Goal: Communication & Community: Answer question/provide support

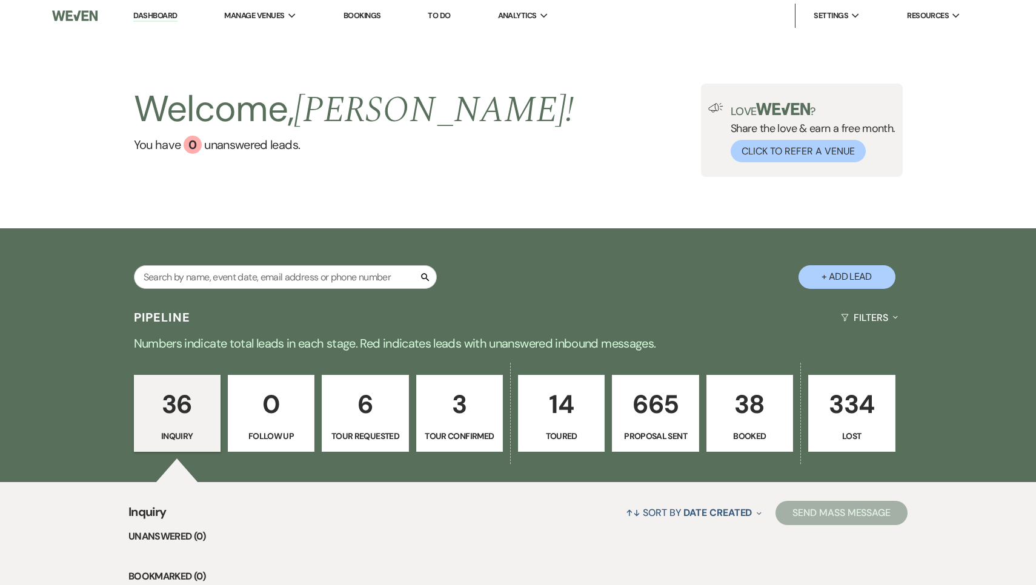
click at [457, 177] on div "Welcome, [PERSON_NAME] ! You have 0 unanswered lead s . Love ? Share the love &…" at bounding box center [518, 130] width 1036 height 197
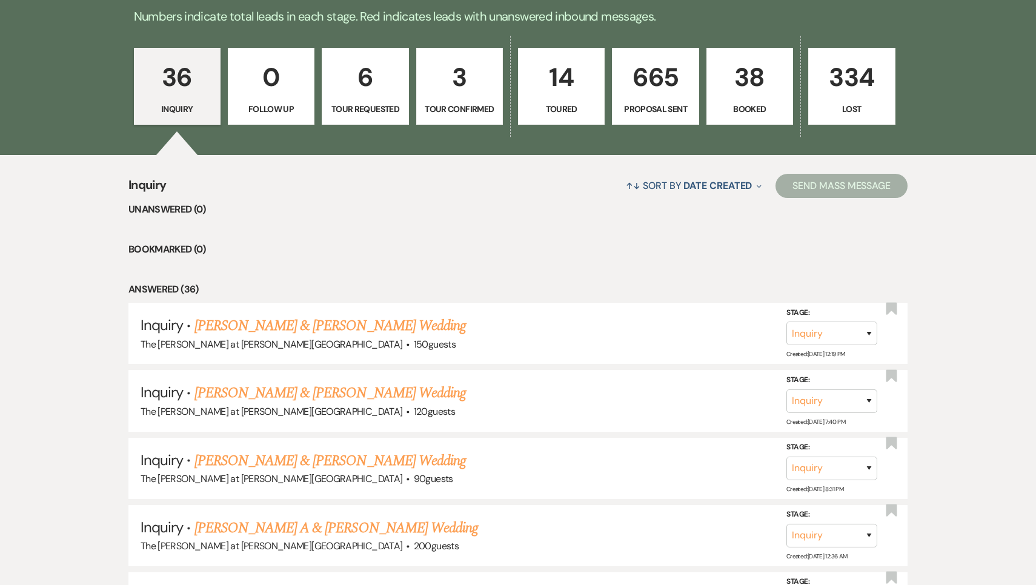
scroll to position [321, 0]
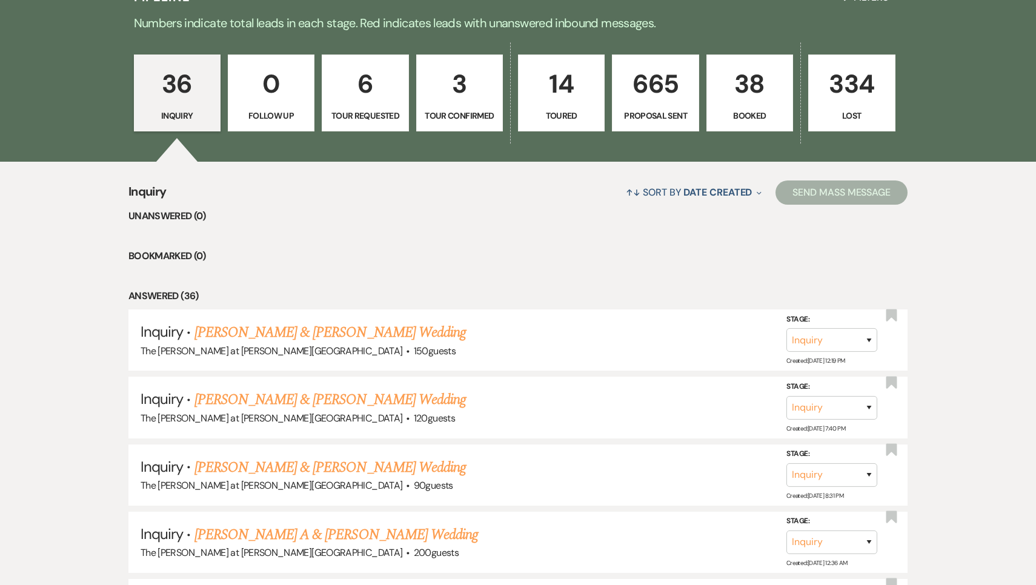
click at [179, 107] on link "36 Inquiry" at bounding box center [177, 94] width 87 height 78
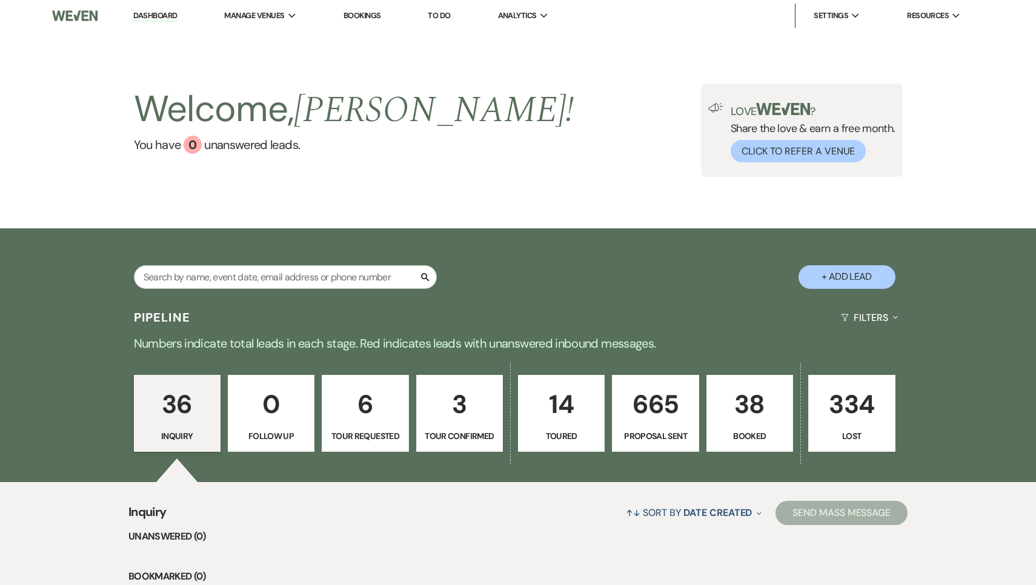
scroll to position [0, 0]
click at [983, 76] on div "Welcome, Jackie ! You have 0 unanswered lead s . Love ? Share the love & earn a…" at bounding box center [518, 130] width 1036 height 197
click at [636, 111] on div "Welcome, Jackie ! You have 0 unanswered lead s . Love ? Share the love & earn a…" at bounding box center [518, 130] width 873 height 93
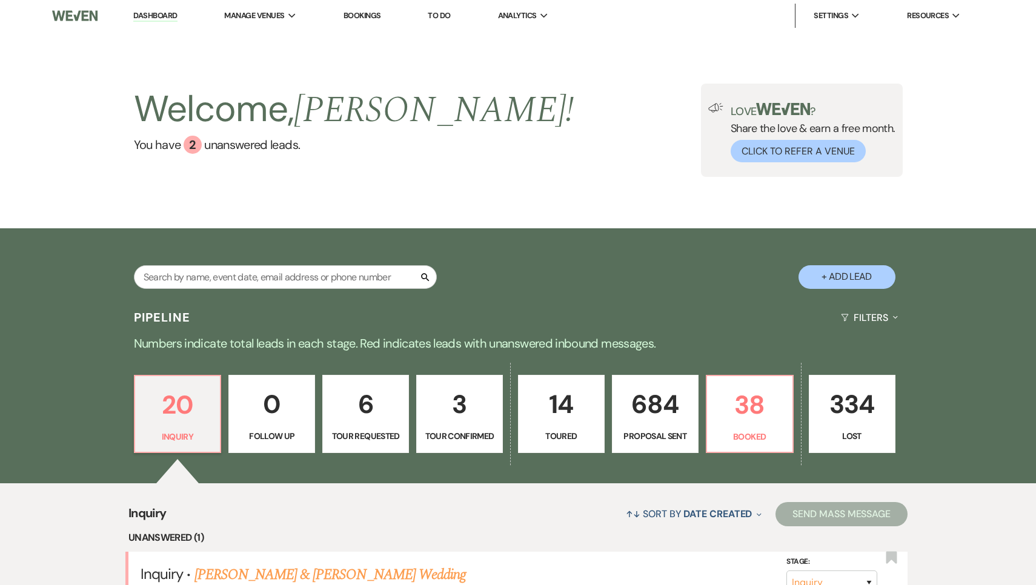
click at [579, 119] on div "Welcome, Jackie ! You have 2 unanswered lead s . Love ? Share the love & earn a…" at bounding box center [518, 130] width 873 height 93
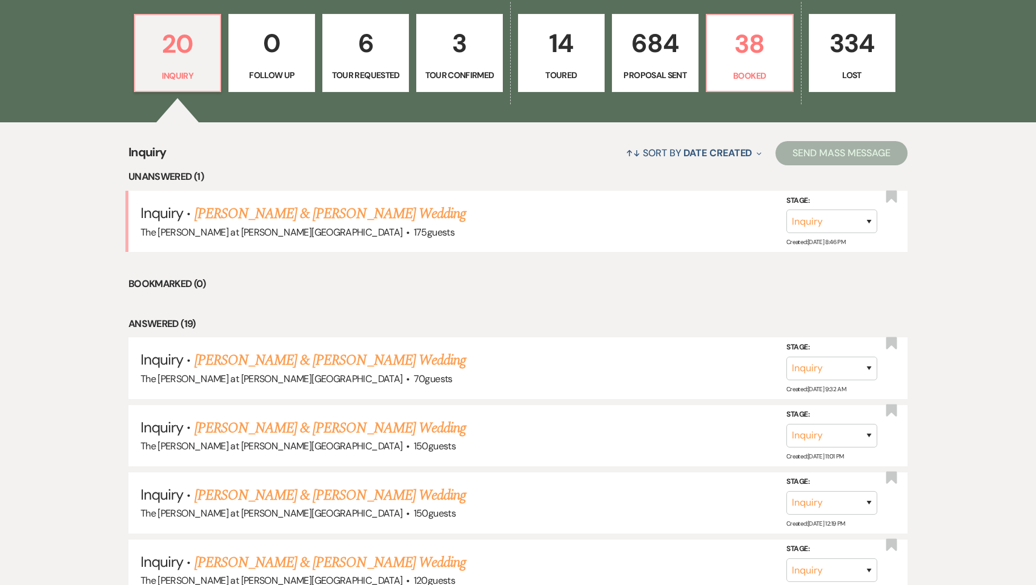
scroll to position [368, 0]
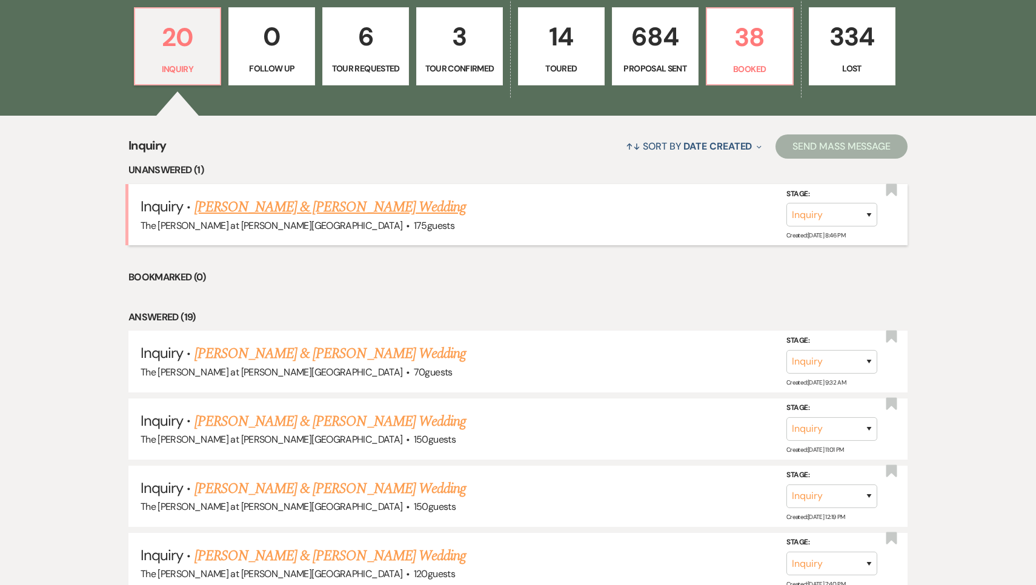
click at [245, 213] on link "[PERSON_NAME] & [PERSON_NAME] Wedding" at bounding box center [330, 207] width 271 height 22
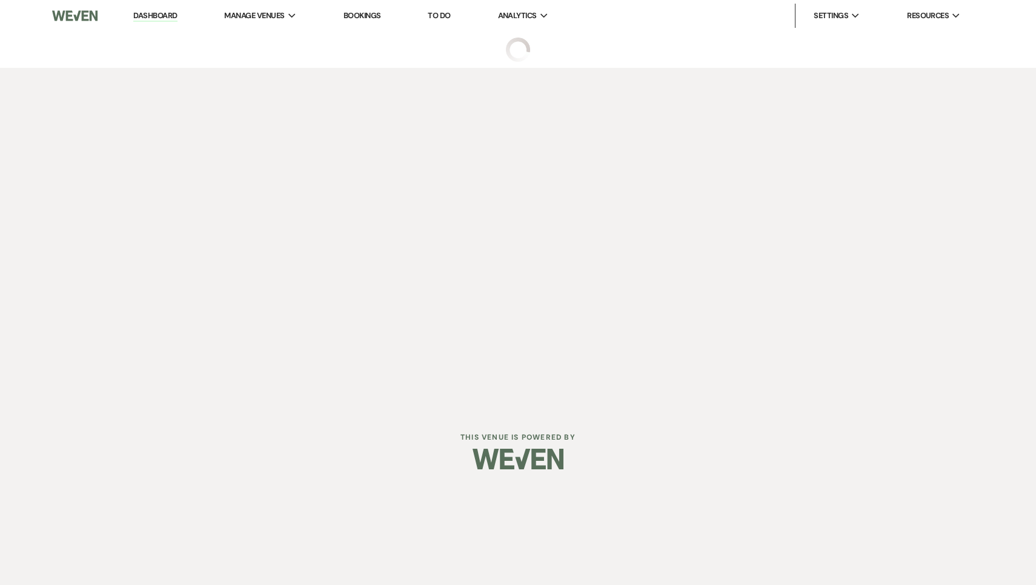
select select "17"
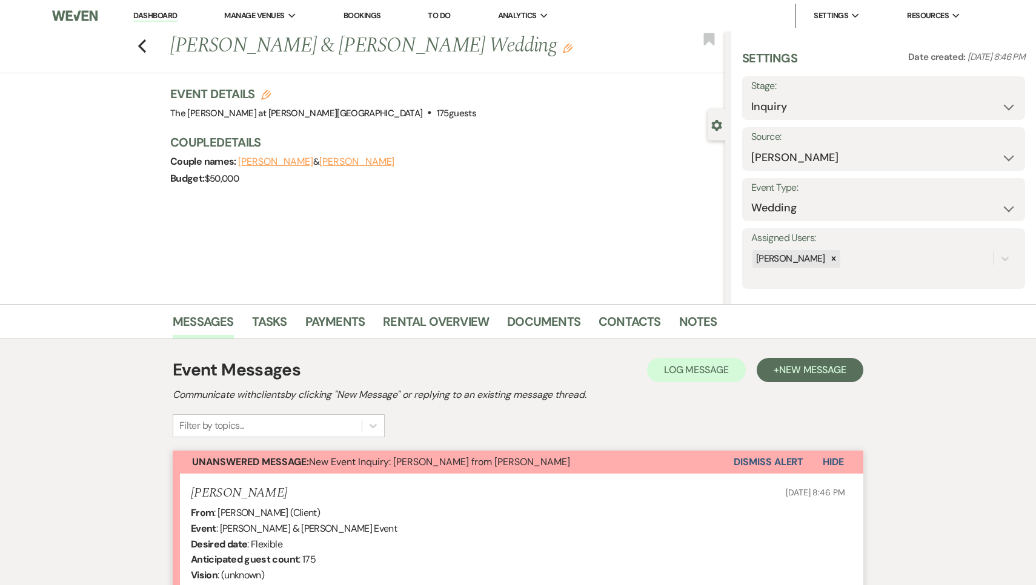
click at [481, 135] on h3 "Couple Details" at bounding box center [441, 142] width 543 height 17
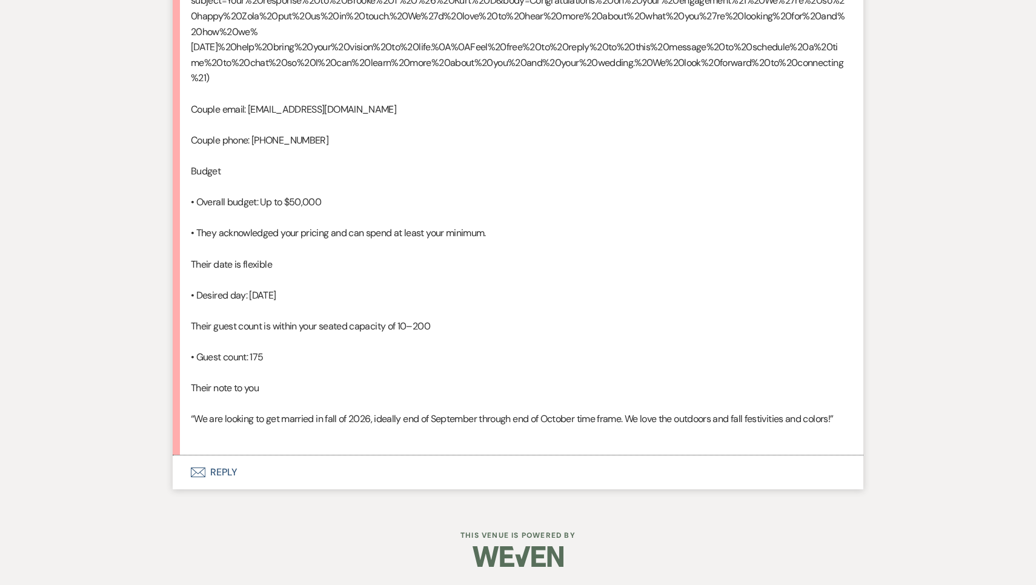
scroll to position [790, 0]
click at [228, 471] on button "Envelope Reply" at bounding box center [518, 473] width 691 height 34
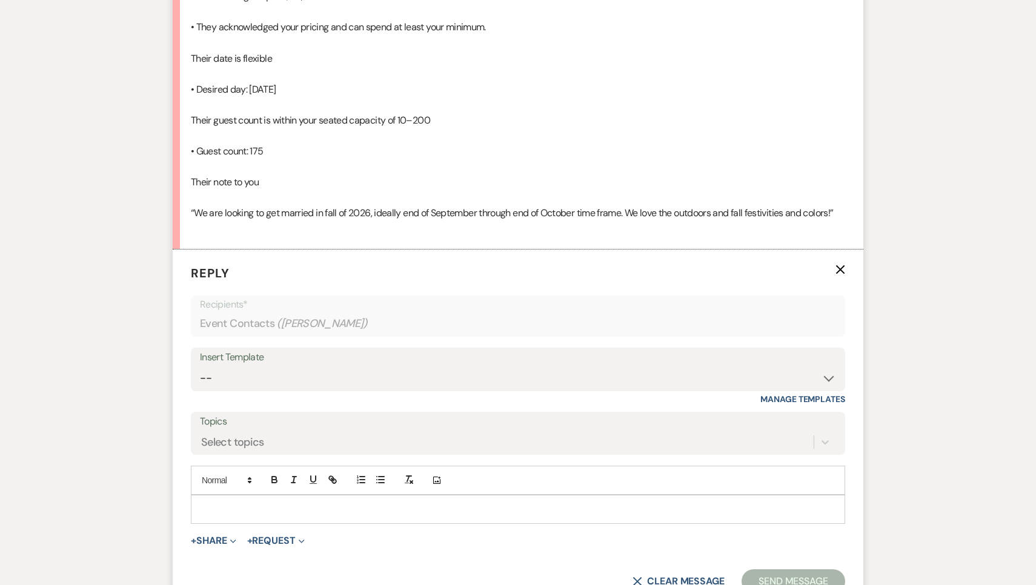
scroll to position [1020, 0]
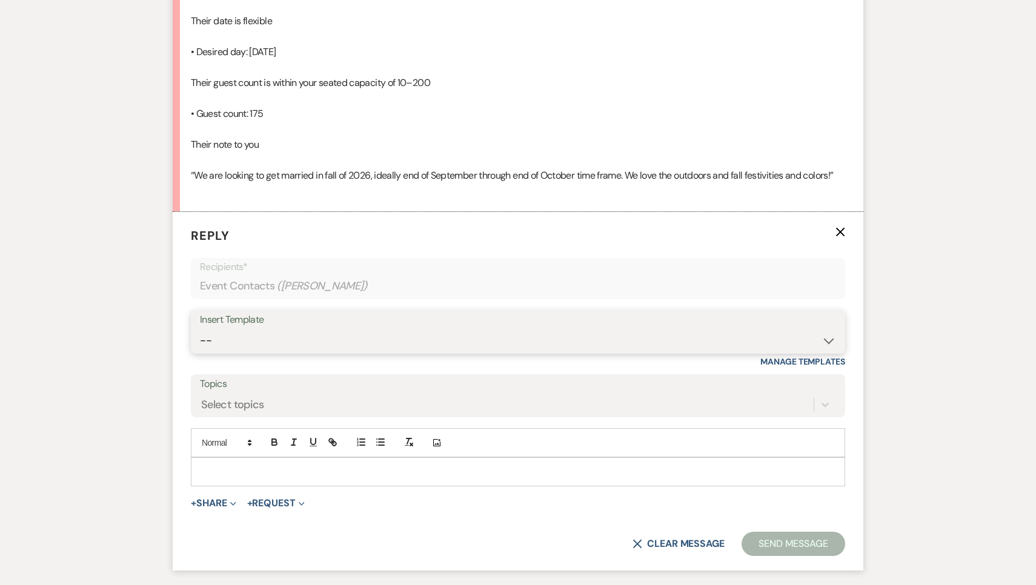
select select "4367"
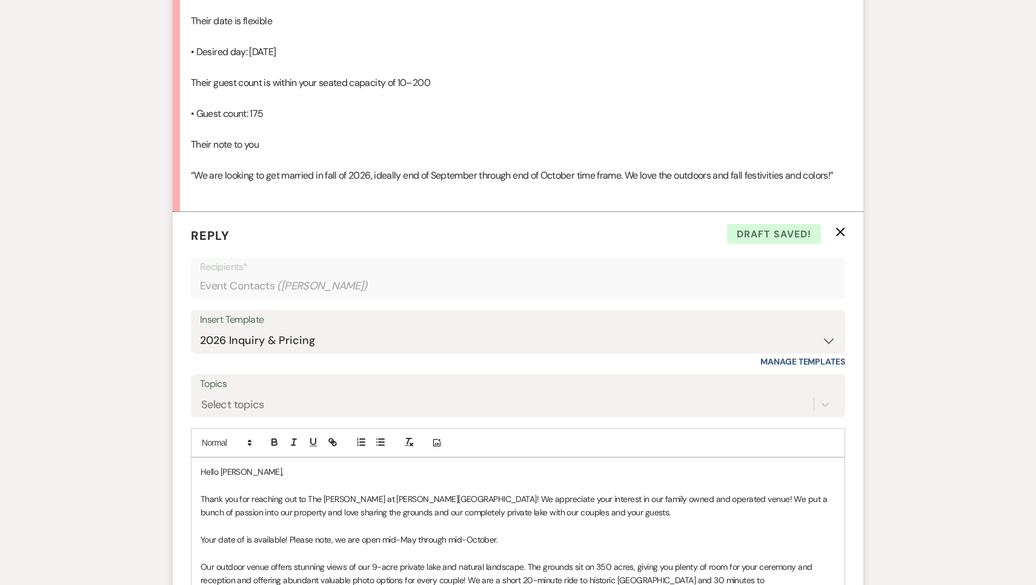
click at [148, 379] on div "Messages Tasks Payments Rental Overview Documents Contacts Notes Event Messages…" at bounding box center [518, 256] width 1036 height 1945
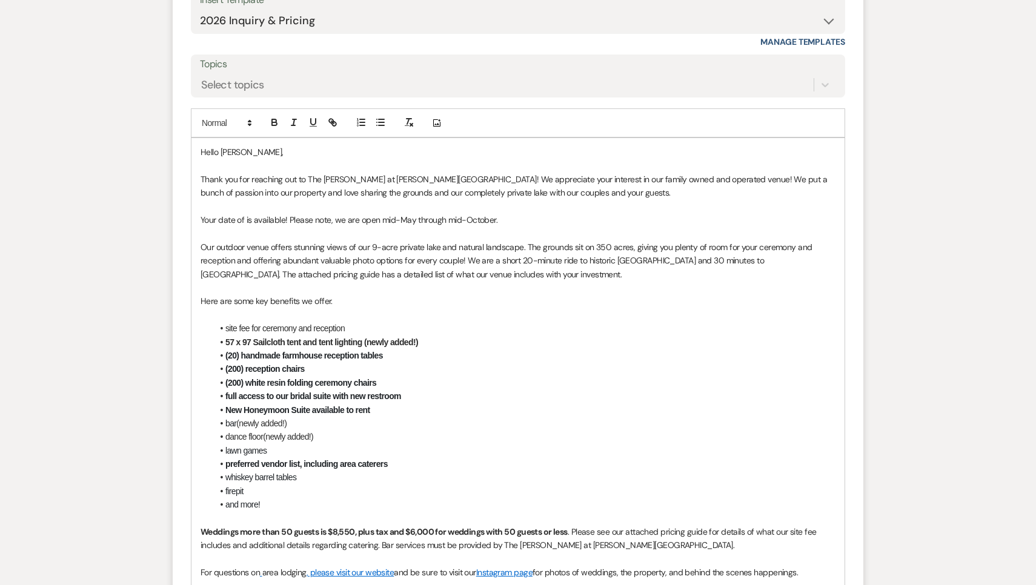
scroll to position [1342, 0]
click at [208, 225] on p "Your date of is available! Please note, we are open mid-May through mid-October." at bounding box center [518, 217] width 635 height 13
drag, startPoint x: 287, startPoint y: 228, endPoint x: 204, endPoint y: 227, distance: 83.0
click at [204, 224] on span "Your date of is available! Please note, we are open mid-May through mid-October." at bounding box center [349, 218] width 297 height 11
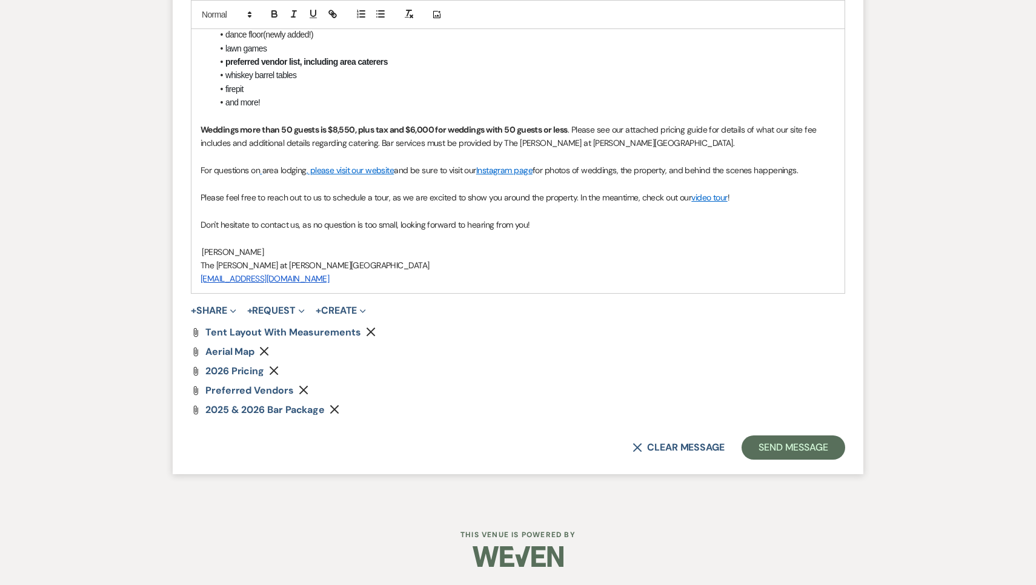
scroll to position [1743, 0]
click at [771, 444] on button "Send Message" at bounding box center [794, 448] width 104 height 24
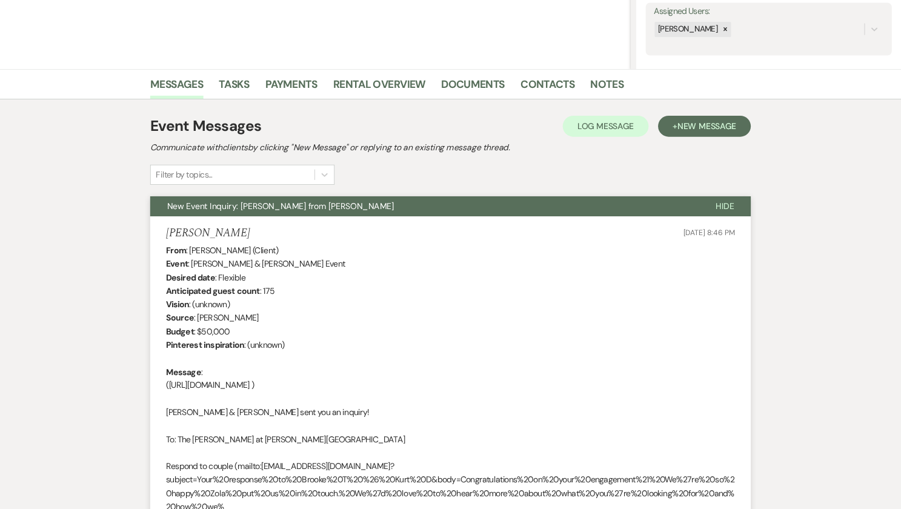
scroll to position [0, 0]
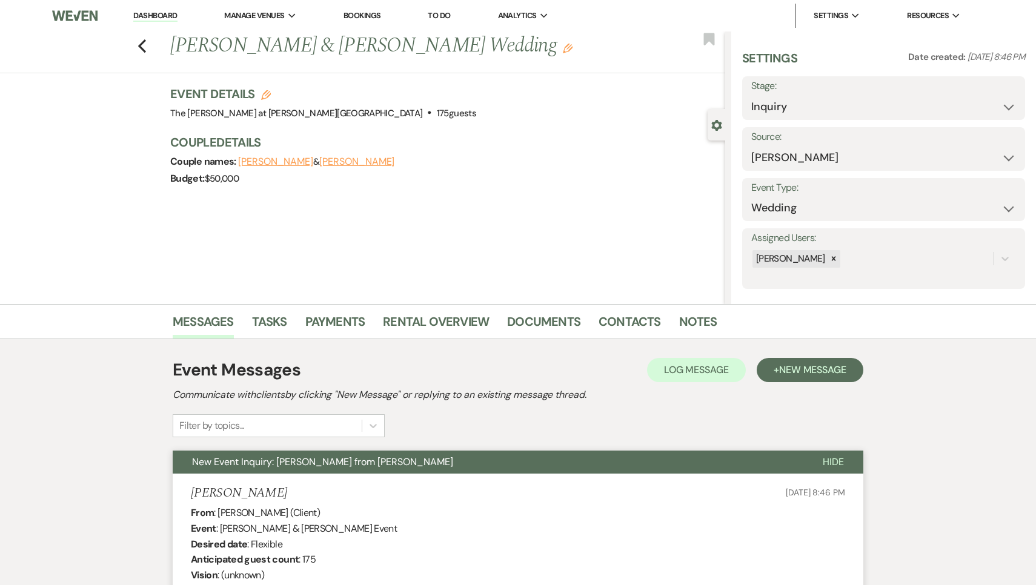
click at [600, 176] on div "Budget: $50,000" at bounding box center [441, 178] width 543 height 17
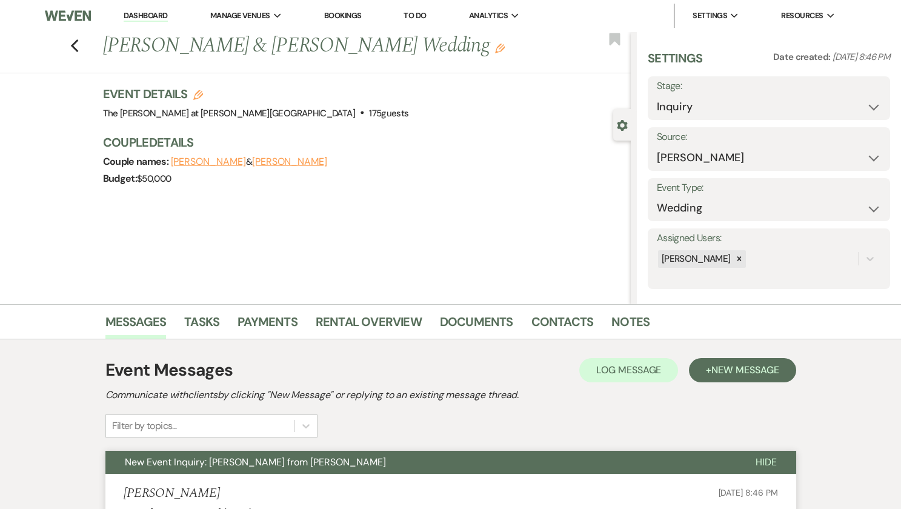
click at [510, 182] on div "Budget: $50,000" at bounding box center [361, 178] width 516 height 17
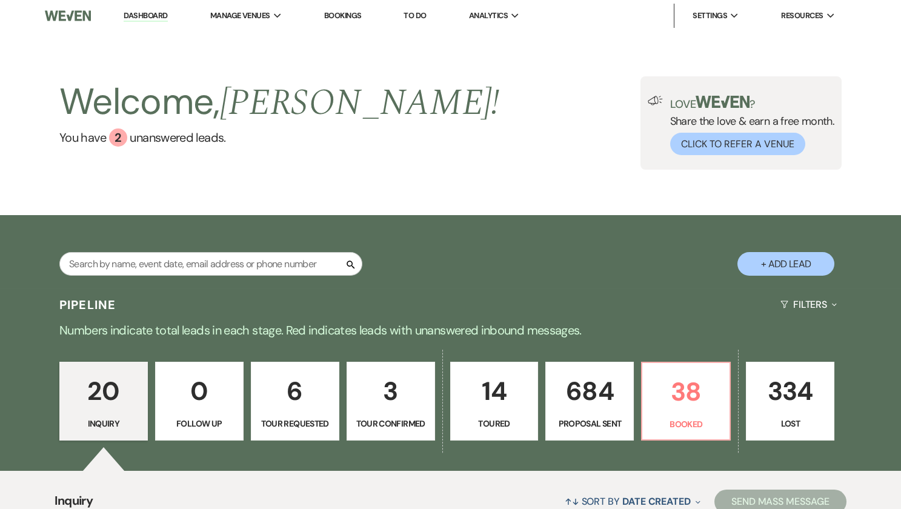
click at [449, 160] on div "Welcome, Jackie ! You have 2 unanswered lead s . Love ? Share the love & earn a…" at bounding box center [451, 122] width 873 height 93
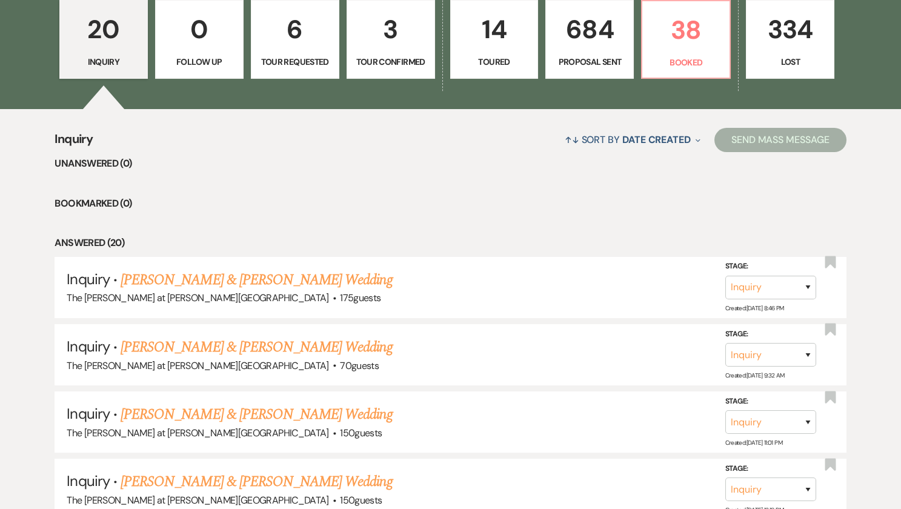
scroll to position [364, 0]
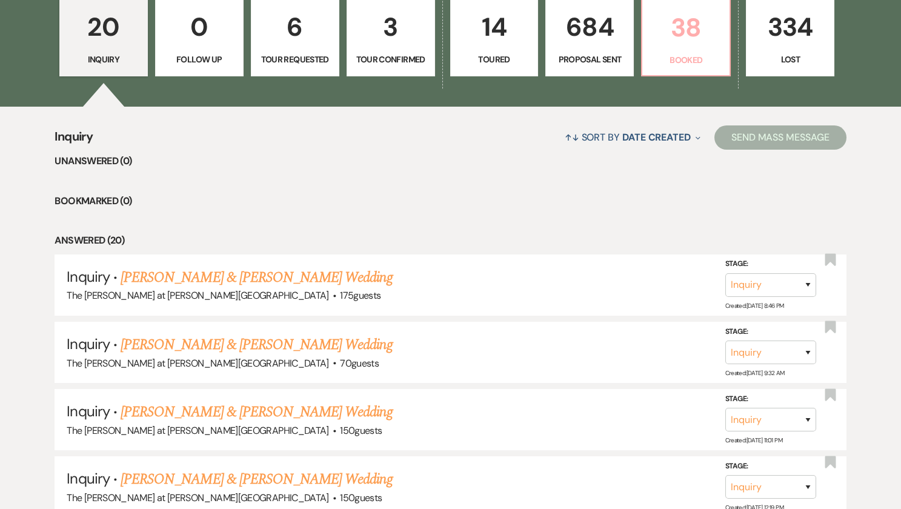
click at [714, 46] on link "38 Booked" at bounding box center [686, 37] width 90 height 79
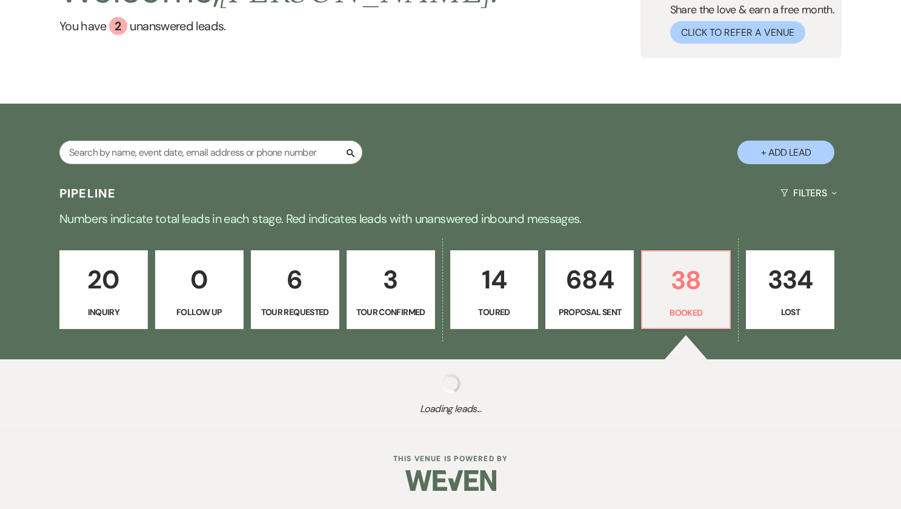
scroll to position [108, 0]
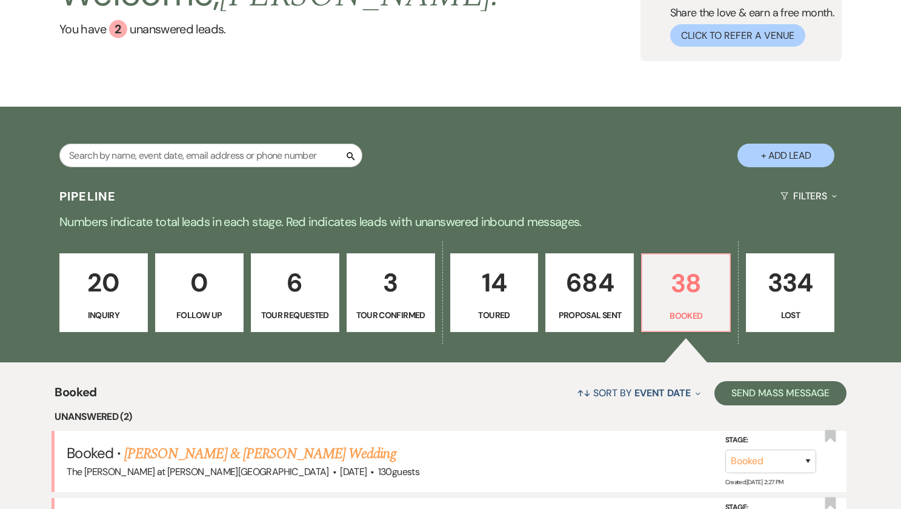
click at [568, 90] on div "Welcome, Jackie ! You have 2 unanswered lead s . Love ? Share the love & earn a…" at bounding box center [450, 15] width 901 height 184
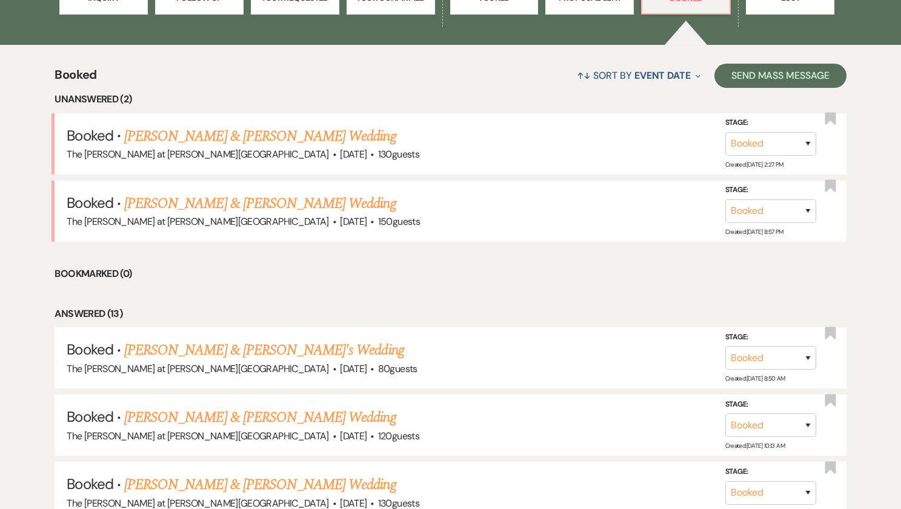
scroll to position [430, 0]
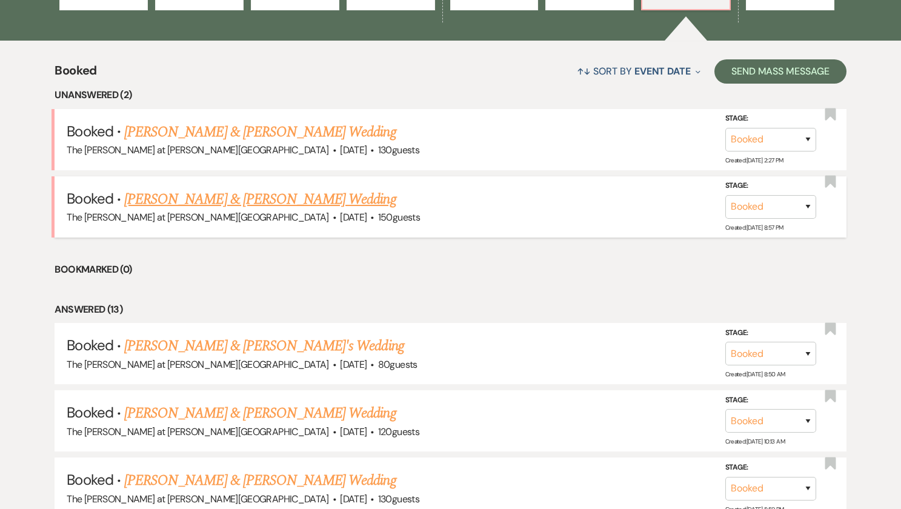
click at [206, 188] on link "[PERSON_NAME] & [PERSON_NAME] Wedding" at bounding box center [259, 199] width 271 height 22
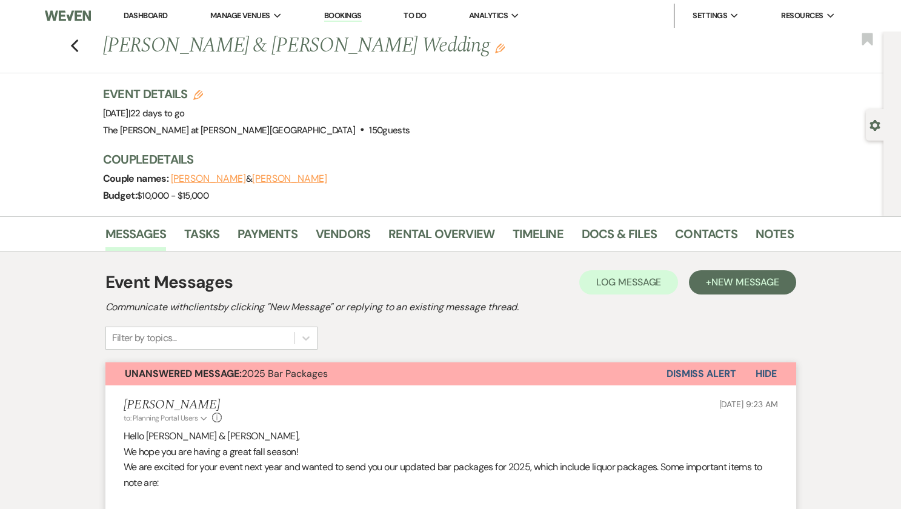
click at [665, 322] on div "Event Messages Log Log Message + New Message Communicate with clients by clicki…" at bounding box center [450, 310] width 691 height 80
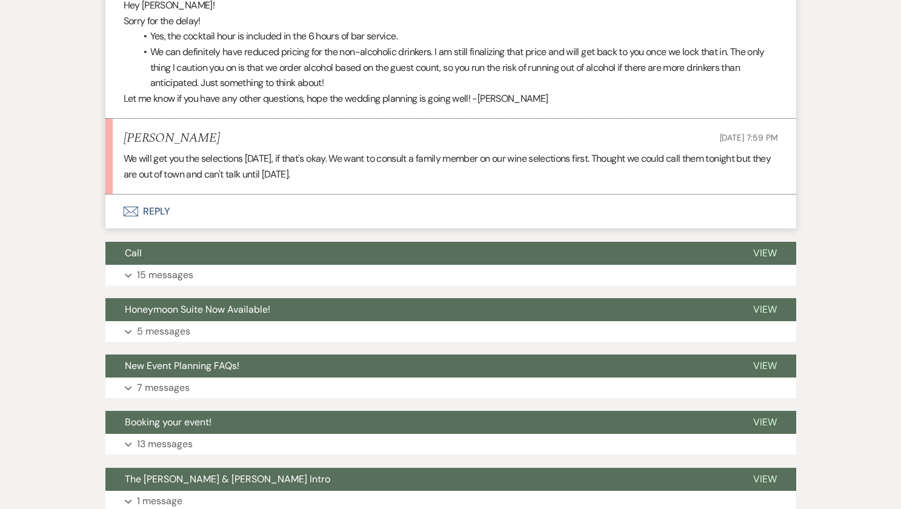
scroll to position [842, 0]
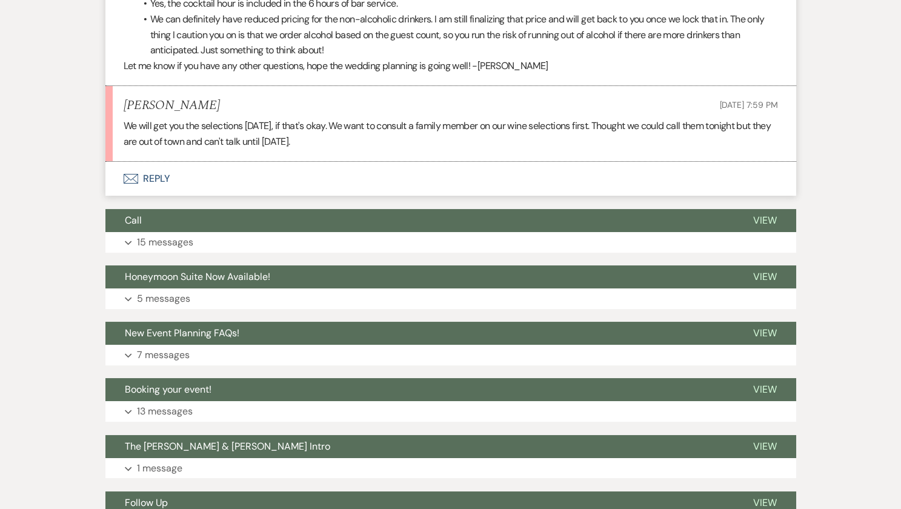
click at [168, 164] on button "Envelope Reply" at bounding box center [450, 179] width 691 height 34
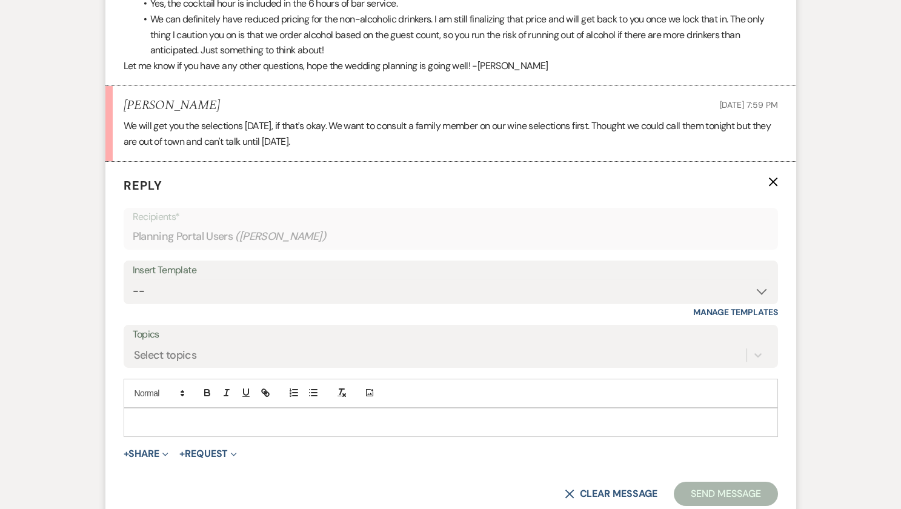
scroll to position [863, 0]
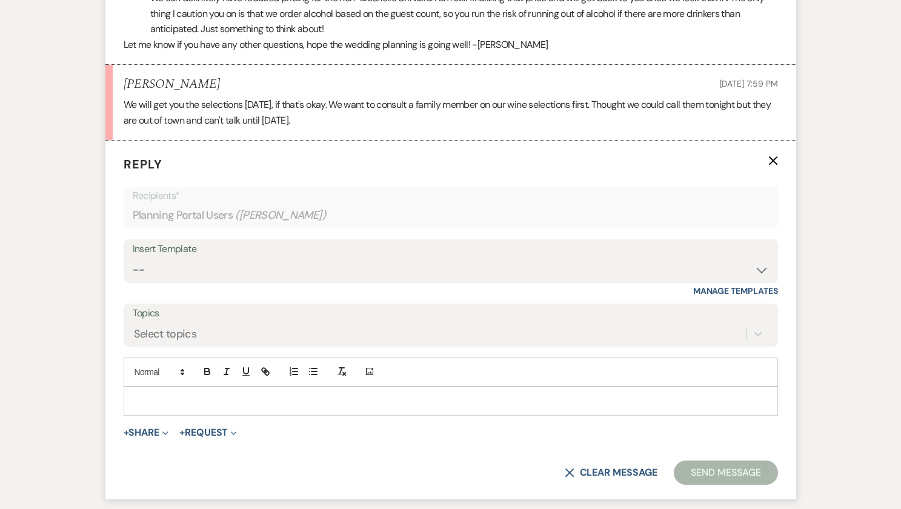
click at [161, 394] on p at bounding box center [450, 400] width 635 height 13
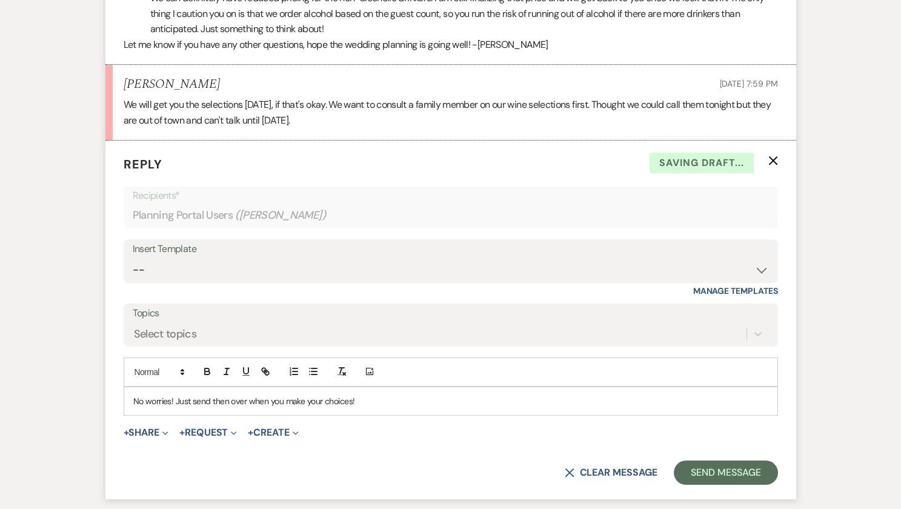
click at [224, 394] on p "No worries! Just send then over when you make your choices!" at bounding box center [450, 400] width 635 height 13
click at [221, 394] on p "No worries! Just send then over when you make your choices!" at bounding box center [450, 400] width 635 height 13
click at [219, 394] on p "No worries! Just send then over when you make your choices!" at bounding box center [450, 400] width 635 height 13
click at [230, 394] on p "No worries! Just send then over when you make your choices!" at bounding box center [450, 400] width 635 height 13
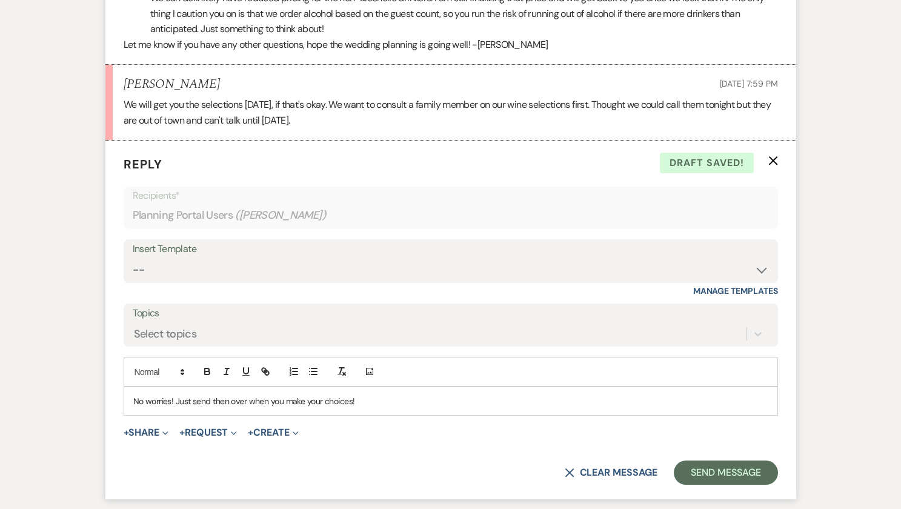
click at [226, 394] on p "No worries! Just send then over when you make your choices!" at bounding box center [450, 400] width 635 height 13
click at [423, 394] on p "No worries! Just send thmn over when you make your choices!" at bounding box center [450, 400] width 635 height 13
click at [227, 394] on p "No worries! Just send thmn over when you make your choices!" at bounding box center [450, 400] width 635 height 13
click at [217, 394] on p "No worries! Just send thmn over when you make your choices!" at bounding box center [450, 400] width 635 height 13
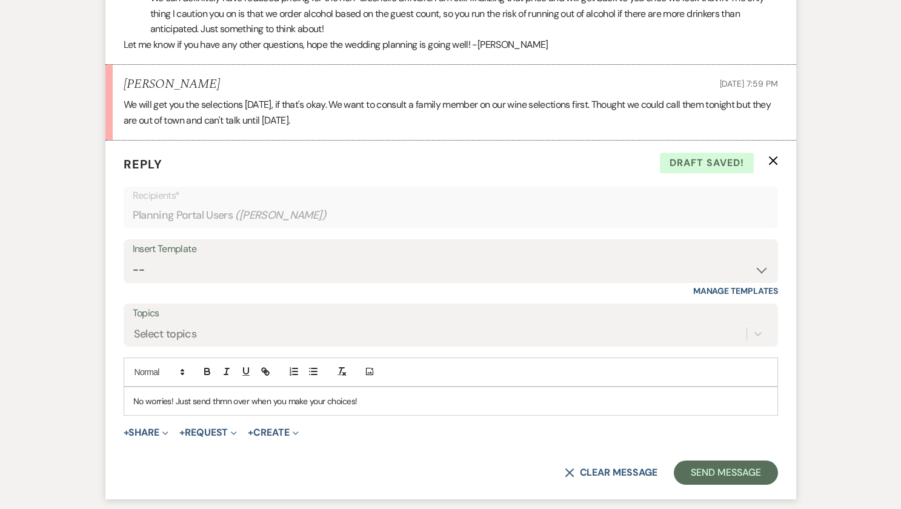
click at [217, 394] on p "No worries! Just send thmn over when you make your choices!" at bounding box center [450, 400] width 635 height 13
drag, startPoint x: 231, startPoint y: 390, endPoint x: 221, endPoint y: 387, distance: 10.7
click at [220, 394] on p "No worries! Just send thmn over when you make your choices!" at bounding box center [450, 400] width 635 height 13
click at [683, 460] on button "Send Message" at bounding box center [726, 472] width 104 height 24
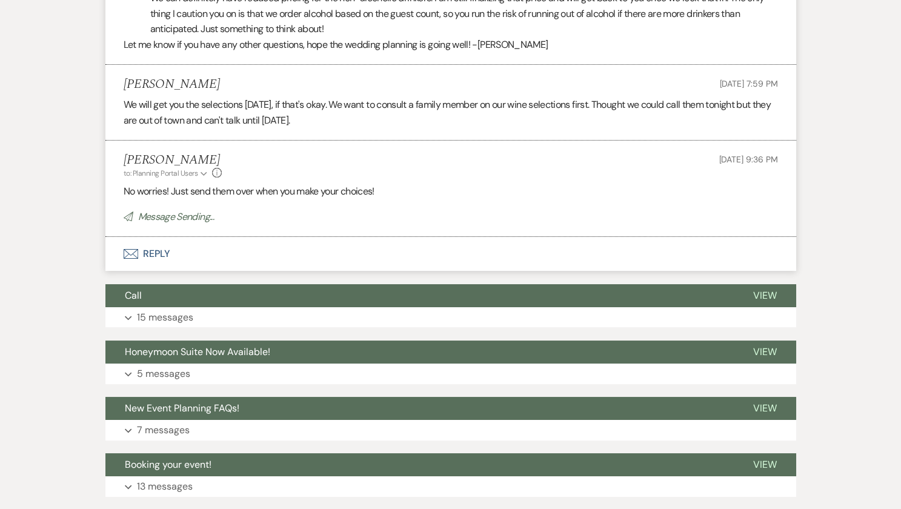
click at [836, 242] on div "Messages Tasks Payments Vendors Rental Overview Timeline Docs & Files Contacts …" at bounding box center [450, 18] width 901 height 1331
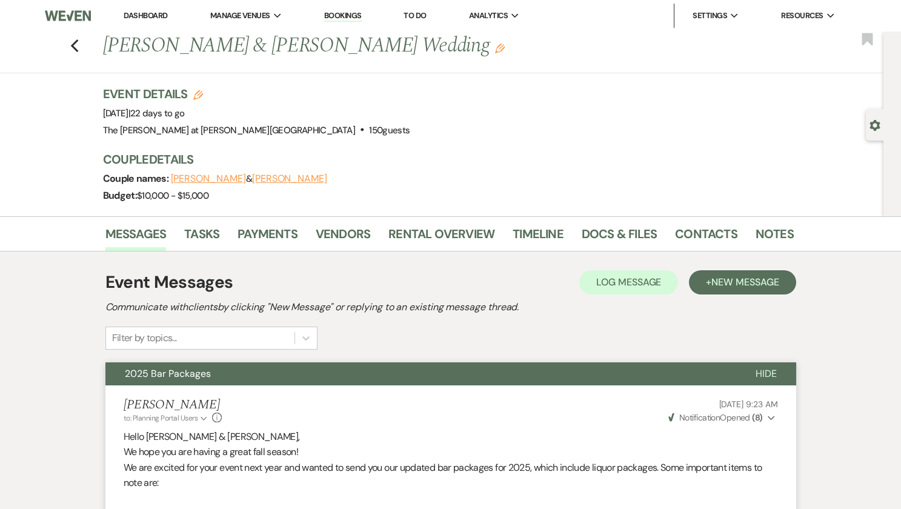
scroll to position [0, 0]
click at [76, 52] on use "button" at bounding box center [74, 45] width 8 height 13
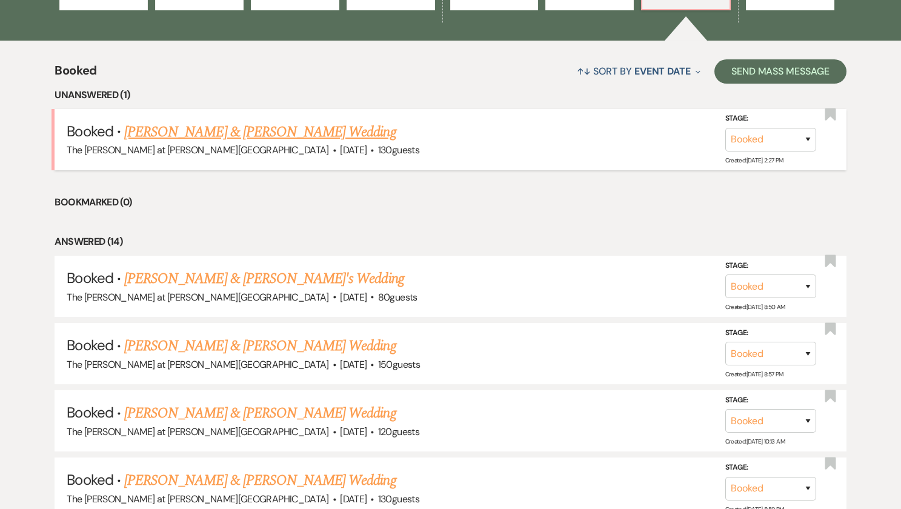
click at [242, 125] on link "[PERSON_NAME] & [PERSON_NAME] Wedding" at bounding box center [259, 132] width 271 height 22
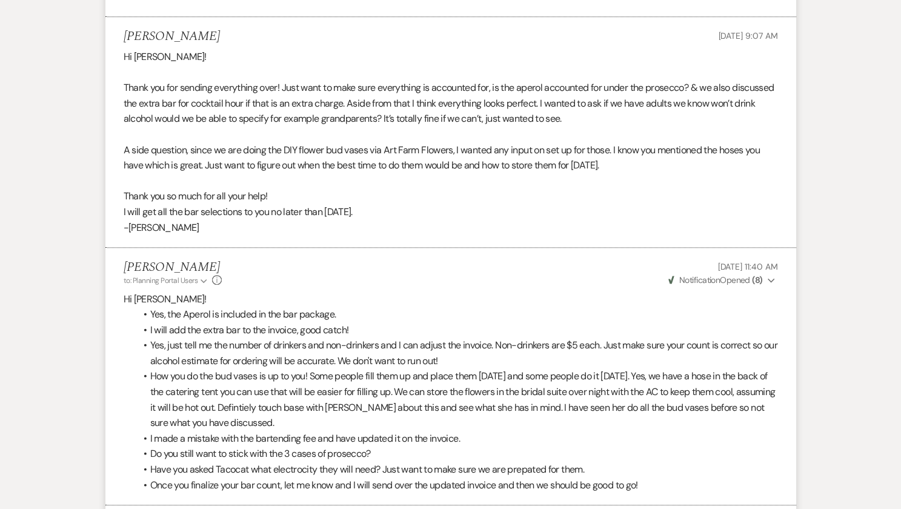
scroll to position [3141, 0]
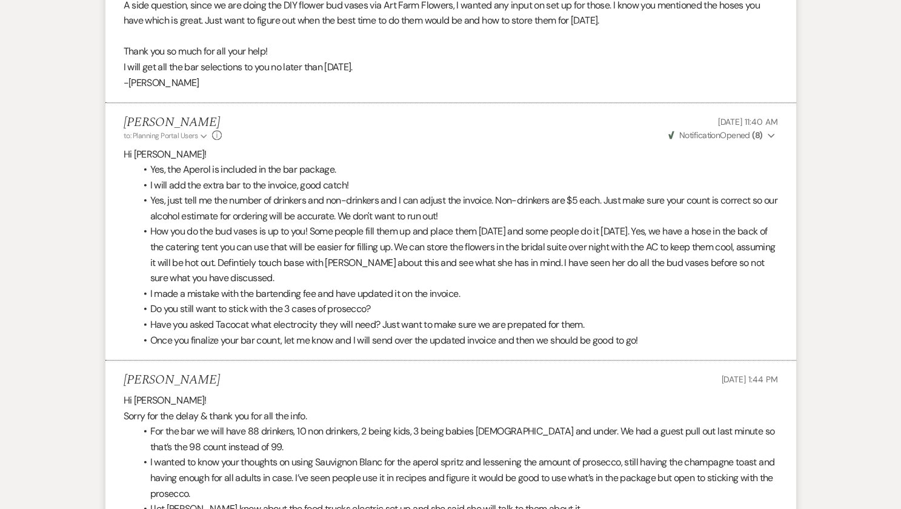
drag, startPoint x: 899, startPoint y: 343, endPoint x: 879, endPoint y: 391, distance: 52.7
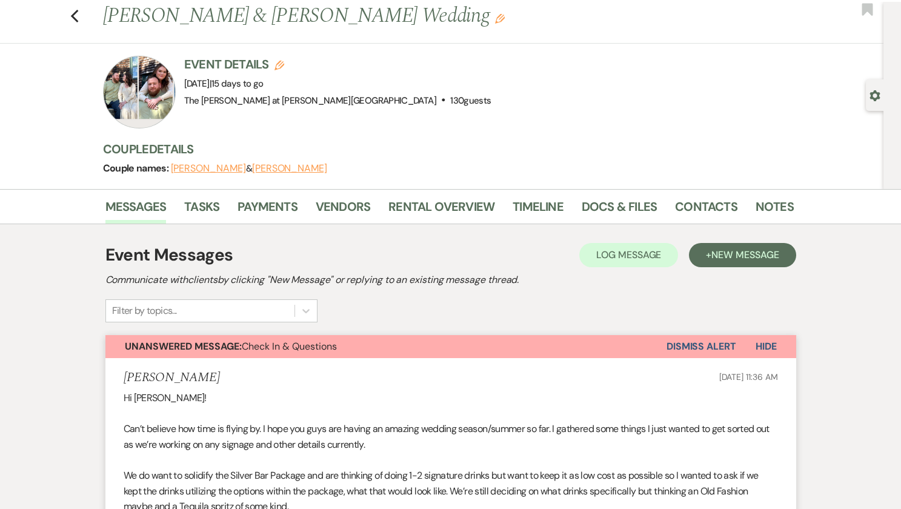
scroll to position [20, 0]
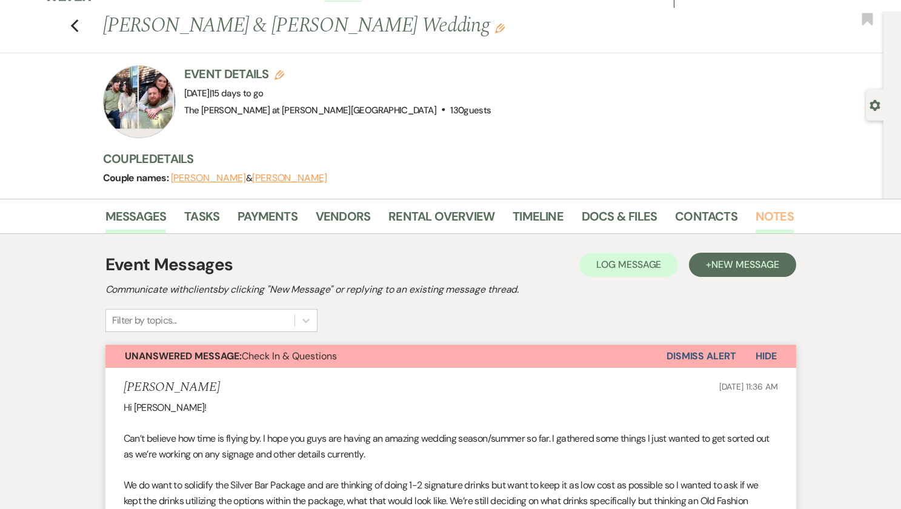
click at [785, 209] on link "Notes" at bounding box center [775, 220] width 38 height 27
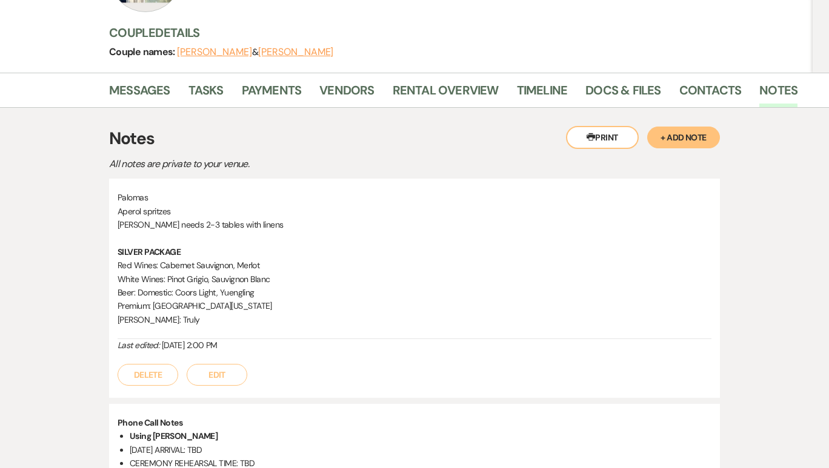
scroll to position [141, 0]
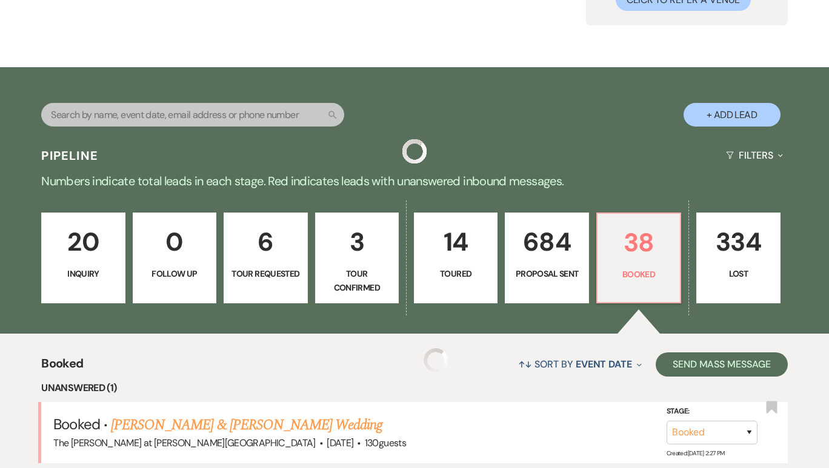
scroll to position [396, 0]
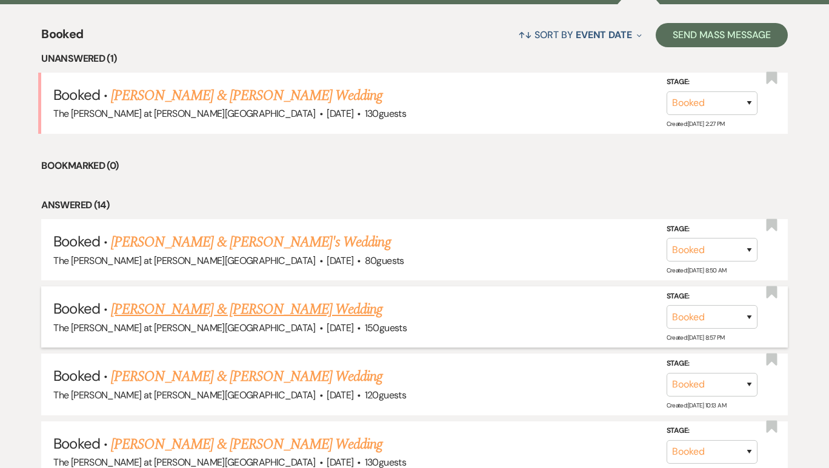
scroll to position [468, 0]
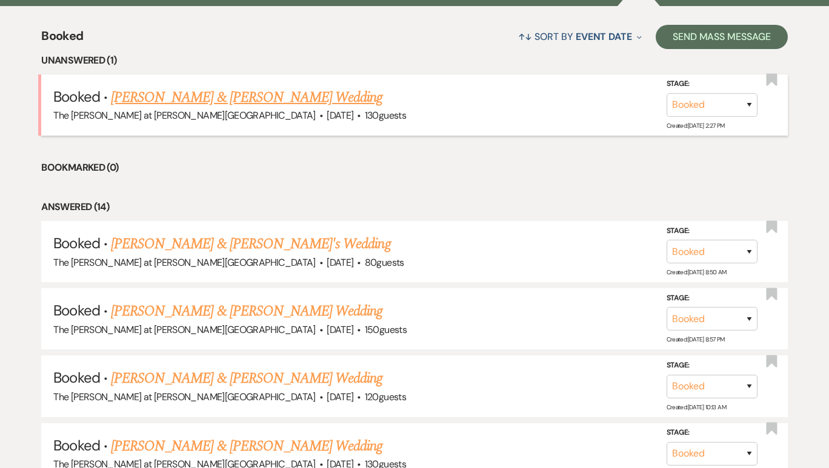
click at [303, 88] on link "[PERSON_NAME] & [PERSON_NAME] Wedding" at bounding box center [246, 98] width 271 height 22
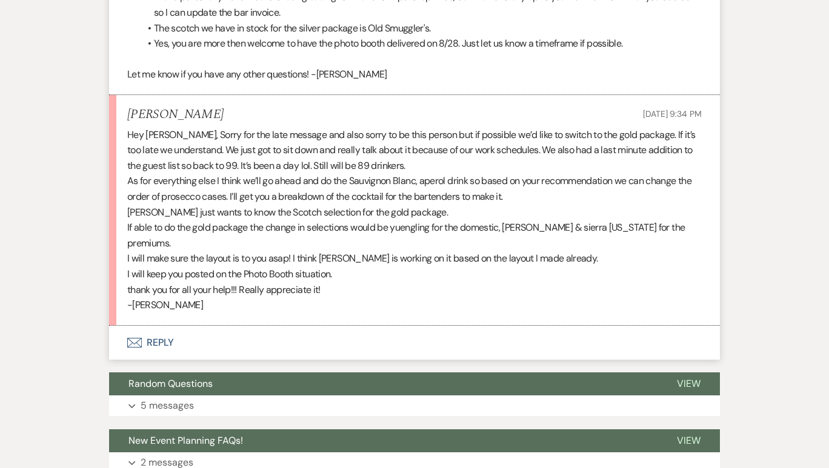
scroll to position [4103, 0]
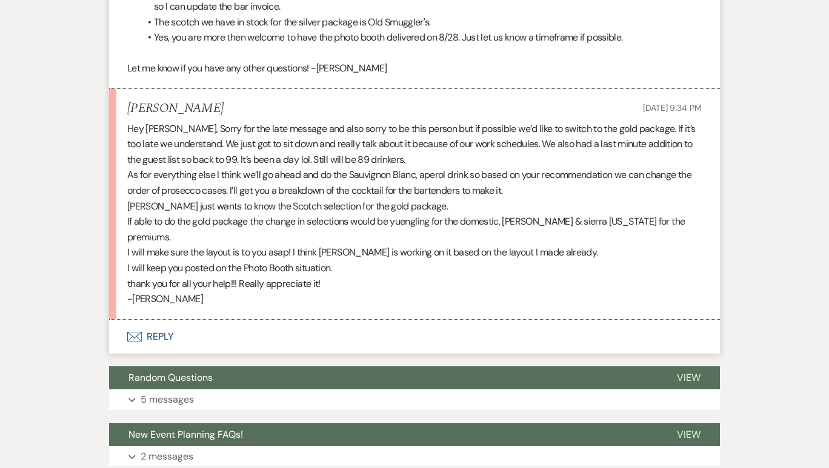
click at [155, 320] on button "Envelope Reply" at bounding box center [414, 337] width 611 height 34
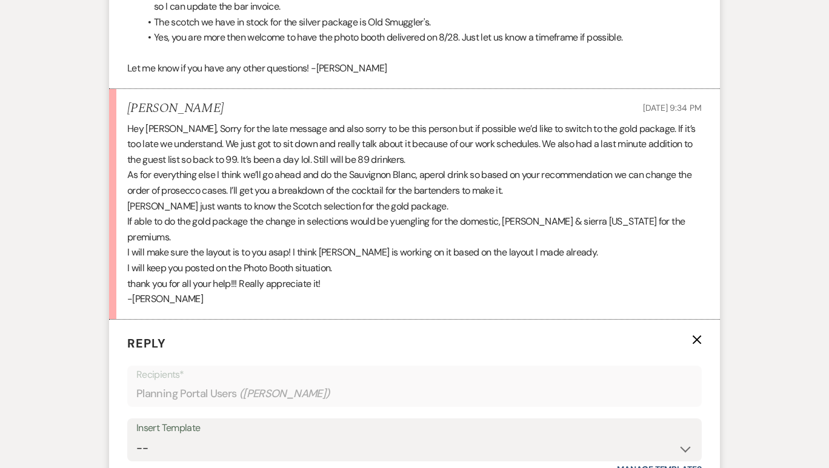
scroll to position [4343, 0]
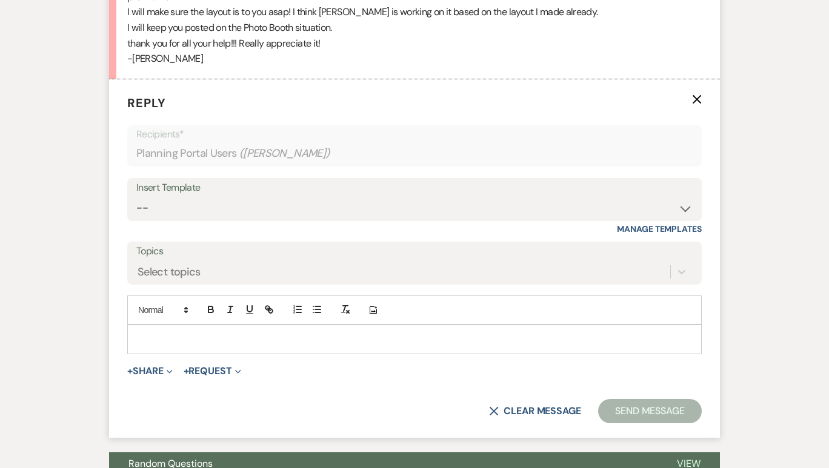
click at [155, 333] on p at bounding box center [414, 339] width 555 height 13
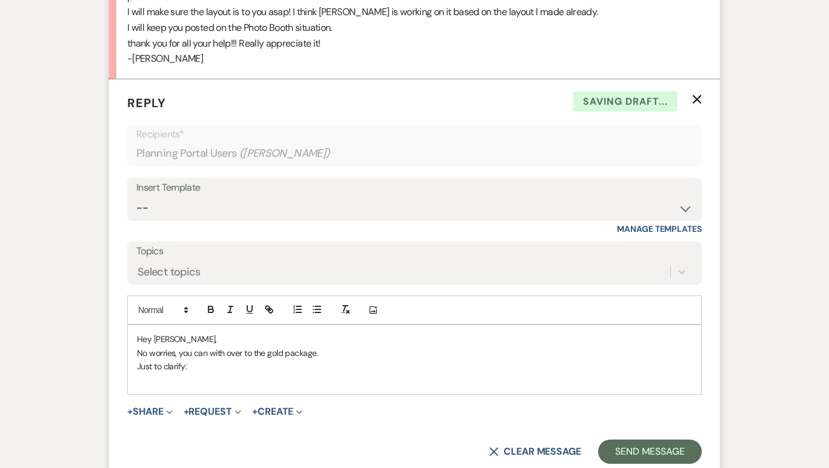
click at [177, 360] on p "Just to clarify:" at bounding box center [414, 366] width 555 height 13
click at [197, 373] on p at bounding box center [414, 379] width 555 height 13
click at [177, 360] on p "Just to clarify:" at bounding box center [414, 366] width 555 height 13
click at [179, 360] on p "Just to clarify:" at bounding box center [414, 366] width 555 height 13
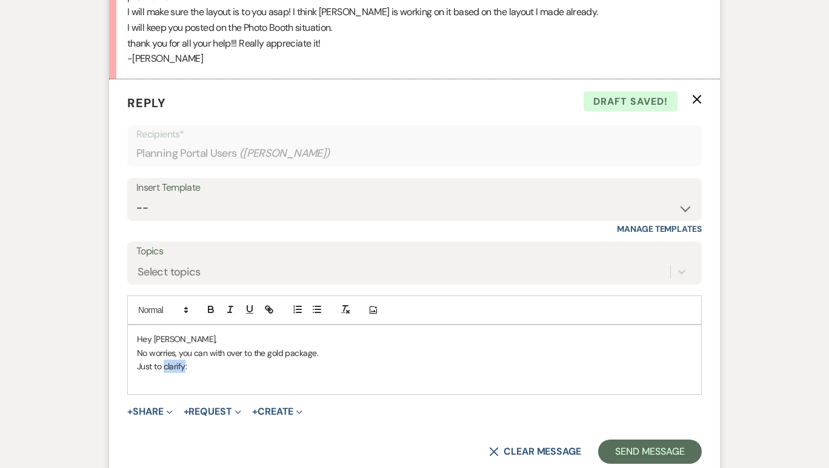
click at [179, 360] on p "Just to clarify:" at bounding box center [414, 366] width 555 height 13
click at [210, 360] on p "Just to clarify:" at bounding box center [414, 366] width 555 height 13
click at [173, 360] on p "Just to clarify:" at bounding box center [414, 366] width 555 height 13
click at [165, 373] on p at bounding box center [414, 379] width 555 height 13
click at [315, 313] on line "button" at bounding box center [317, 313] width 5 height 0
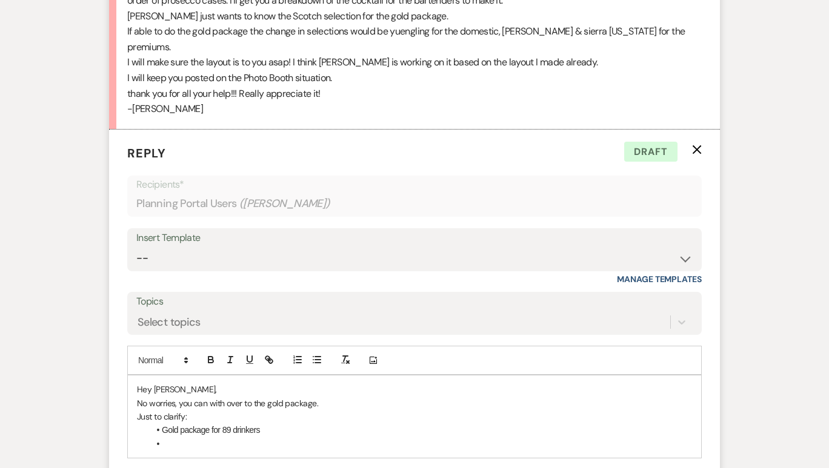
scroll to position [4295, 0]
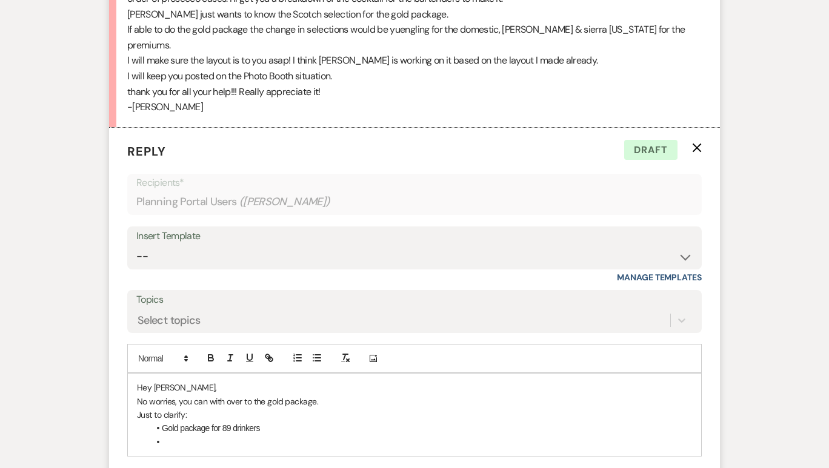
click at [284, 436] on li at bounding box center [420, 442] width 543 height 13
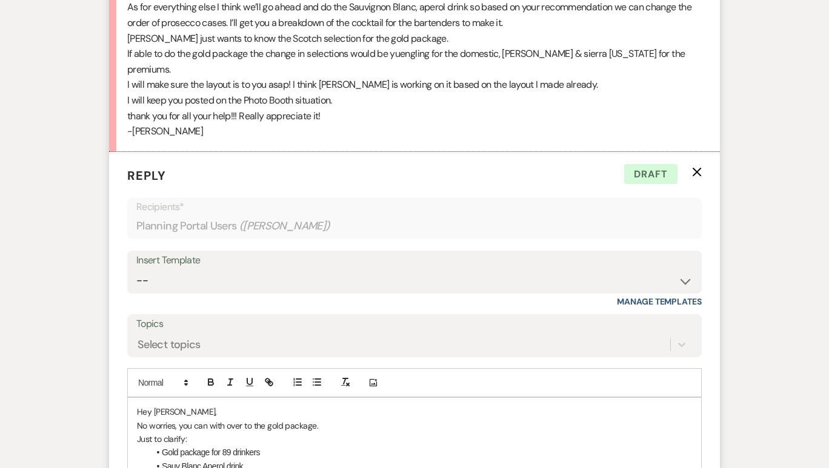
scroll to position [4275, 0]
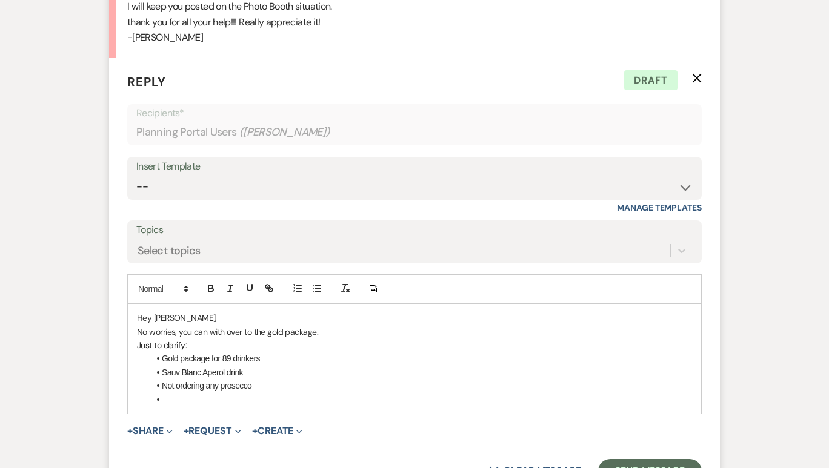
scroll to position [4368, 0]
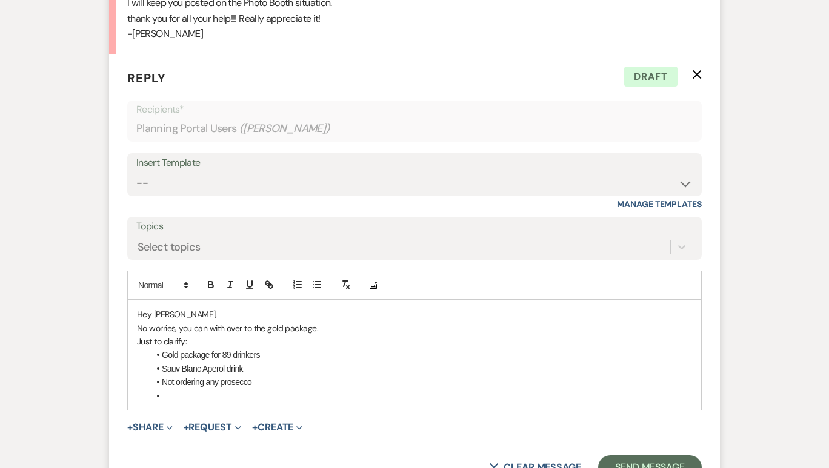
click at [303, 377] on div "Hey Danielle, No worries, you can with over to the gold package. Just to clarif…" at bounding box center [414, 356] width 573 height 110
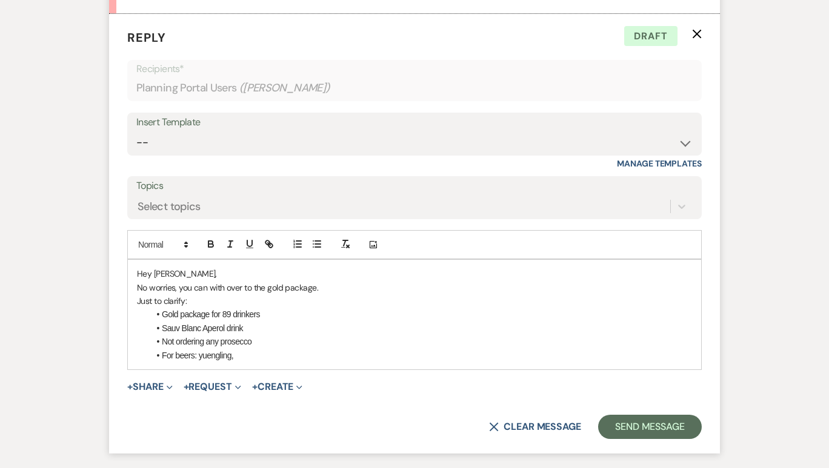
scroll to position [4413, 0]
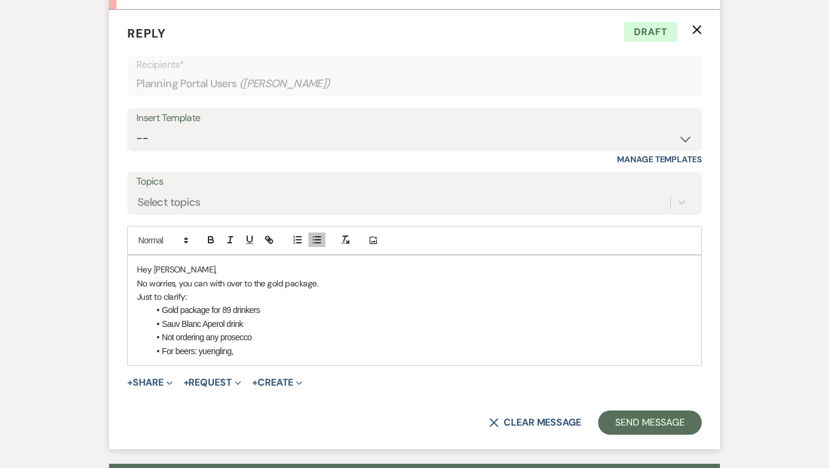
click at [336, 318] on li "Sauv Blanc Aperol drink" at bounding box center [420, 324] width 543 height 13
click at [246, 345] on li "For beers: yuengling," at bounding box center [420, 351] width 543 height 13
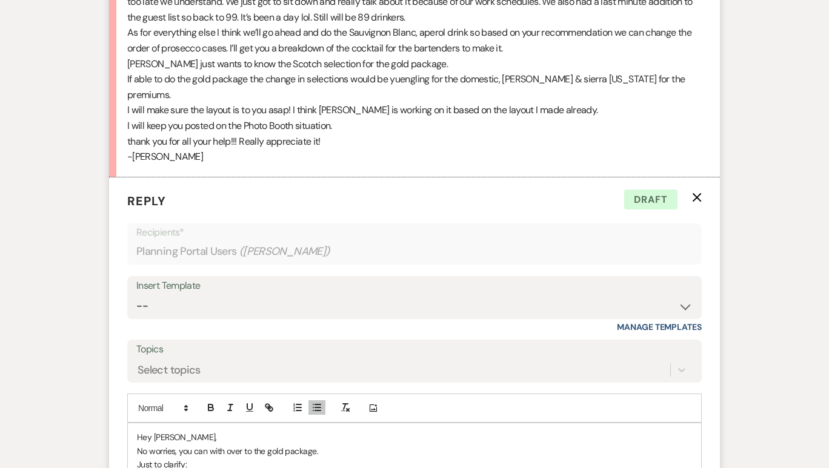
scroll to position [4244, 0]
click at [417, 446] on p "No worries, you can with over to the gold package." at bounding box center [414, 452] width 555 height 13
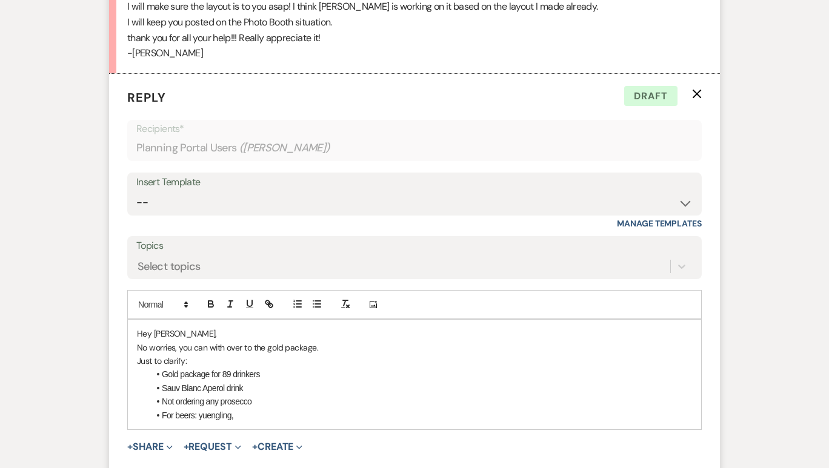
scroll to position [4351, 0]
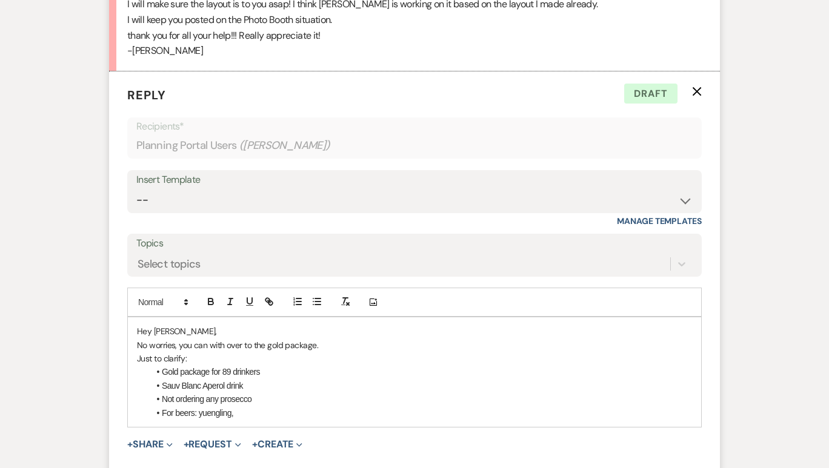
click at [252, 407] on li "For beers: yuengling," at bounding box center [420, 413] width 543 height 13
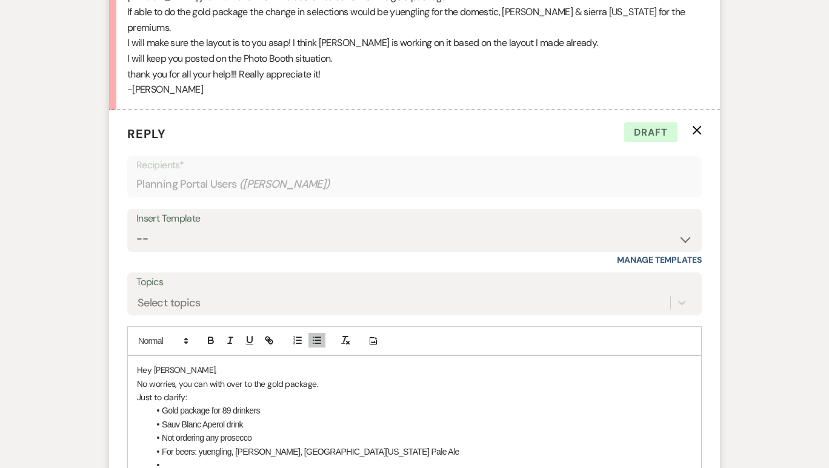
scroll to position [4323, 0]
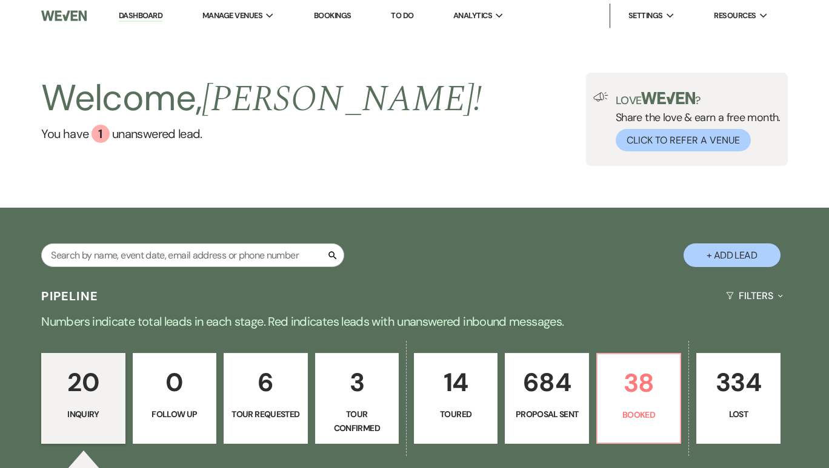
click at [608, 352] on div "20 Inquiry 0 Follow Up 6 Tour Requested 3 Tour Confirmed 14 Toured 684 Proposal…" at bounding box center [414, 407] width 829 height 136
click at [622, 376] on p "38" at bounding box center [639, 383] width 68 height 41
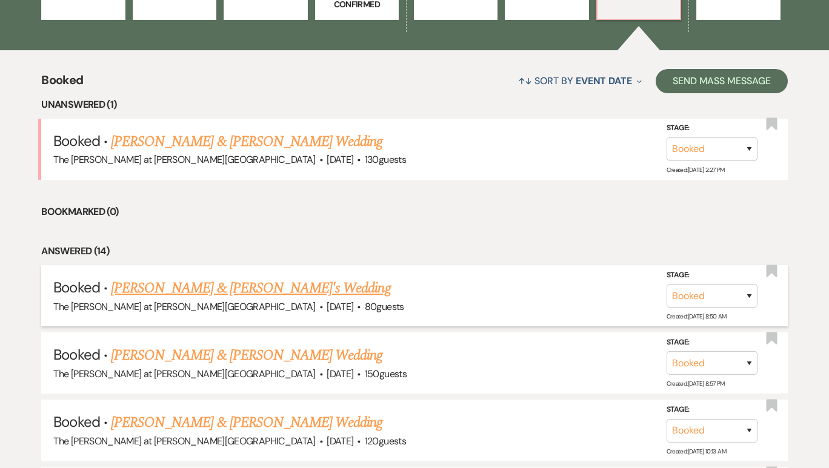
scroll to position [429, 0]
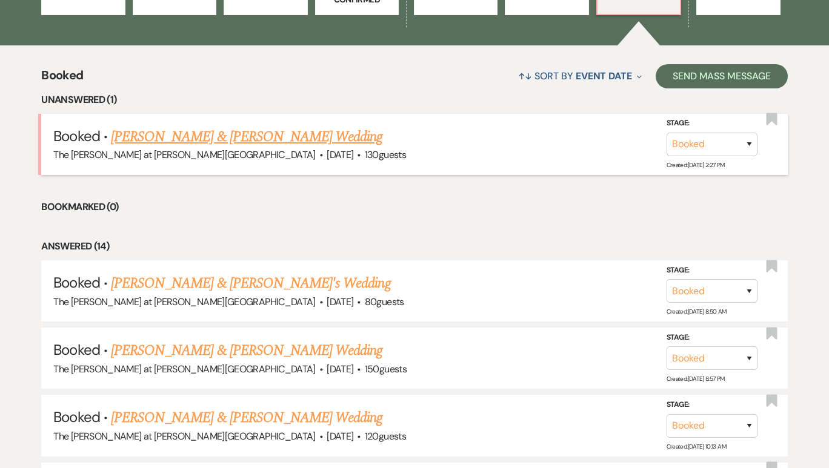
click at [308, 135] on link "[PERSON_NAME] & [PERSON_NAME] Wedding" at bounding box center [246, 137] width 271 height 22
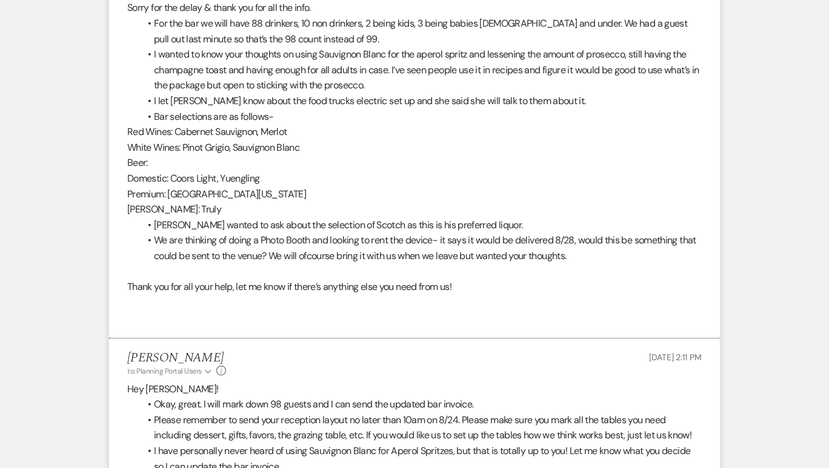
scroll to position [4280, 0]
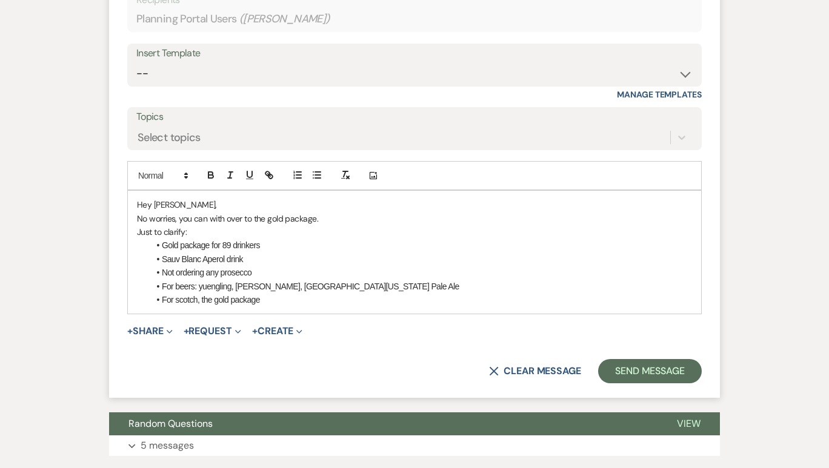
scroll to position [4483, 0]
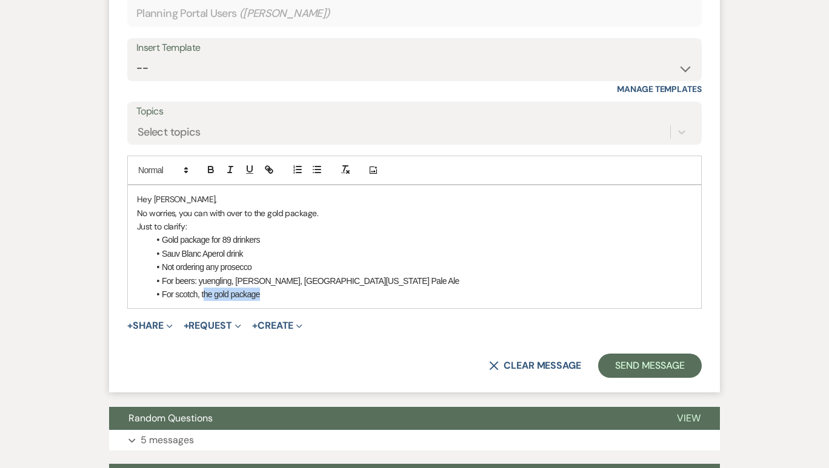
drag, startPoint x: 274, startPoint y: 265, endPoint x: 204, endPoint y: 264, distance: 70.9
click at [204, 288] on li "For scotch, the gold package" at bounding box center [420, 294] width 543 height 13
click at [198, 288] on li "For scotch, I will need to shop that" at bounding box center [420, 294] width 543 height 13
click at [356, 288] on li "For scotch in the gold package, I will need to shop that" at bounding box center [420, 294] width 543 height 13
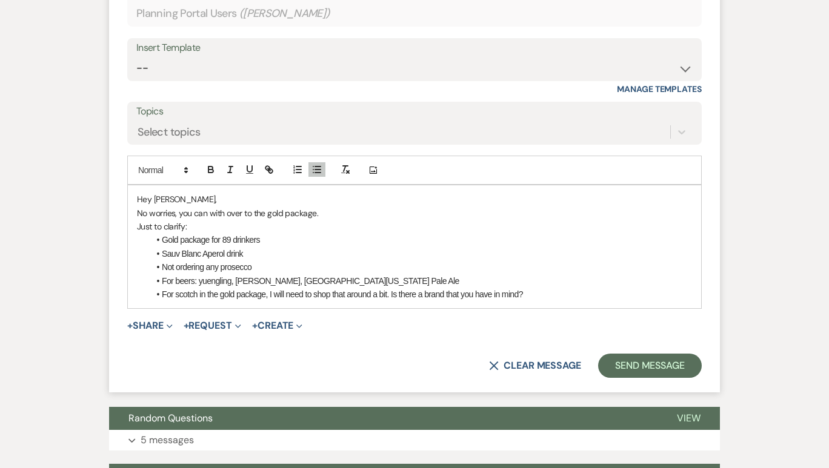
click at [203, 274] on li "For beers: yuengling, [PERSON_NAME], [GEOGRAPHIC_DATA][US_STATE] Pale Ale" at bounding box center [420, 280] width 543 height 13
click at [362, 261] on li "Not ordering any prosecco" at bounding box center [420, 267] width 543 height 13
click at [222, 274] on li "For beers: Yuengling, Sam Adams, Sierra Nevada Pale Ale" at bounding box center [420, 280] width 543 height 13
click at [472, 247] on li "Sauv Blanc Aperol drink" at bounding box center [420, 253] width 543 height 13
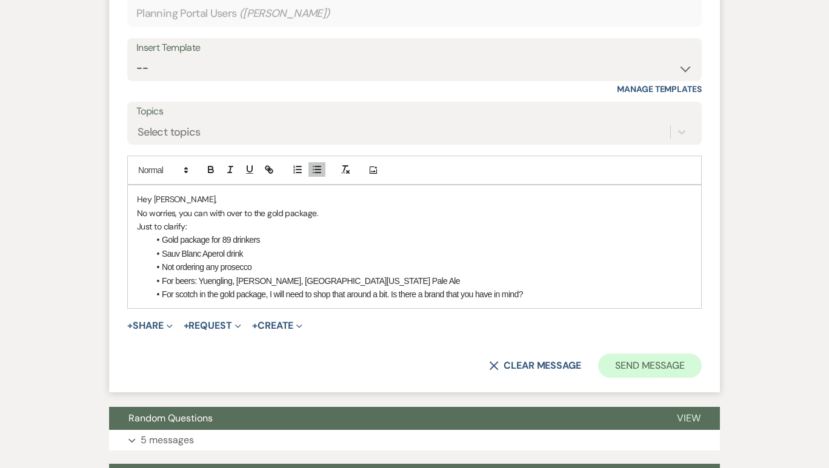
click at [617, 354] on button "Send Message" at bounding box center [650, 366] width 104 height 24
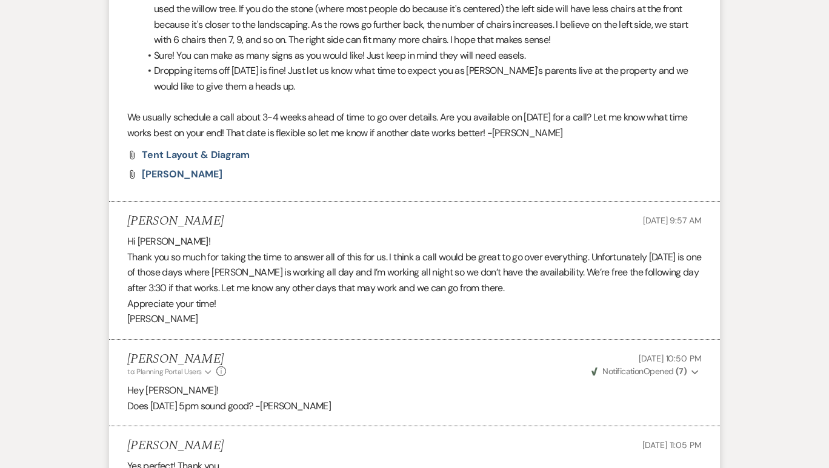
scroll to position [0, 0]
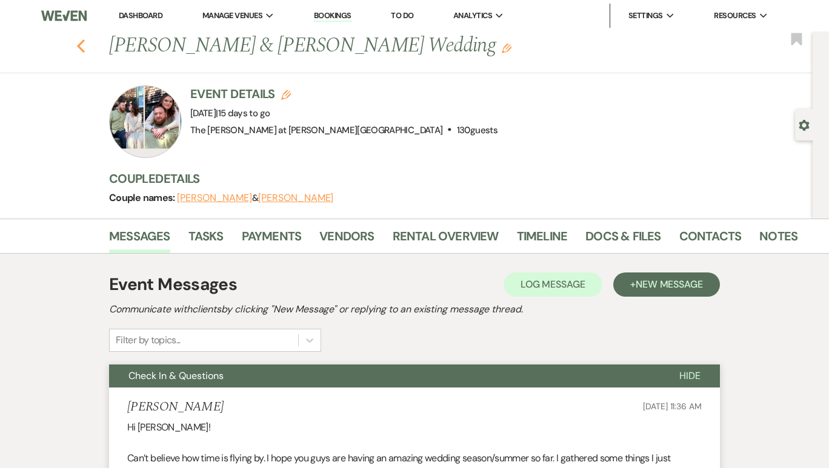
click at [85, 39] on icon "Previous" at bounding box center [80, 46] width 9 height 15
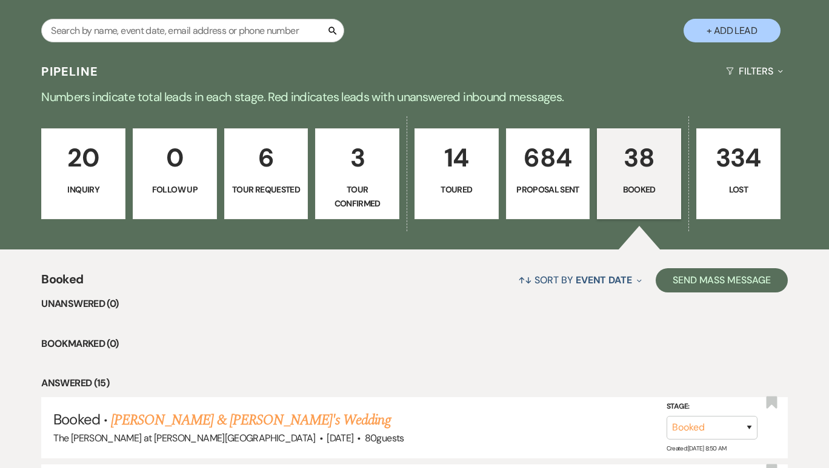
scroll to position [223, 0]
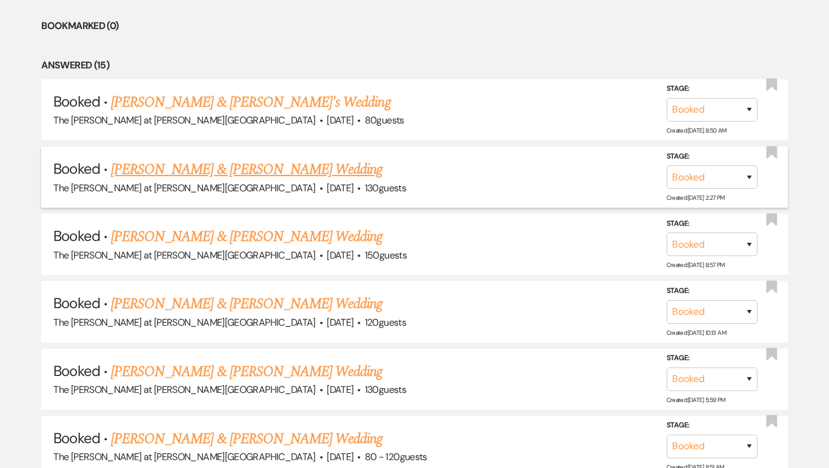
click at [254, 159] on link "[PERSON_NAME] & [PERSON_NAME] Wedding" at bounding box center [246, 170] width 271 height 22
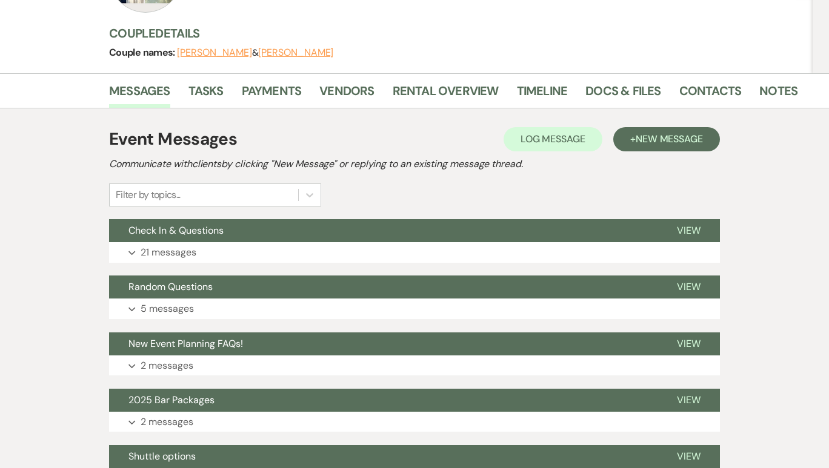
scroll to position [144, 0]
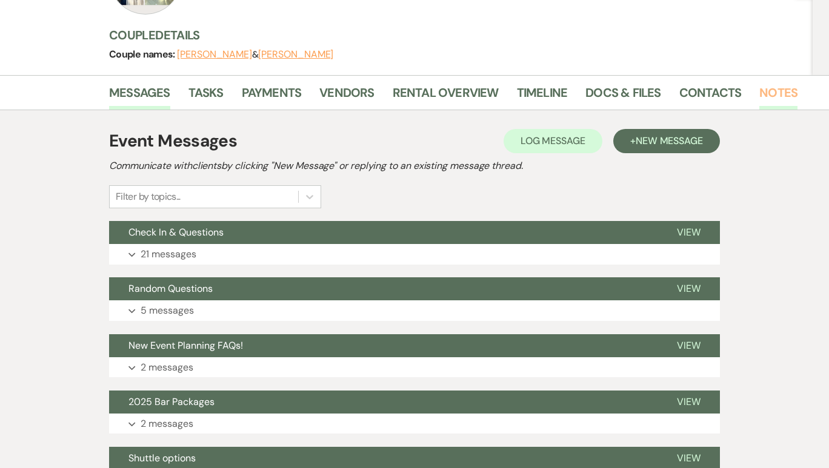
click at [781, 102] on link "Notes" at bounding box center [778, 96] width 38 height 27
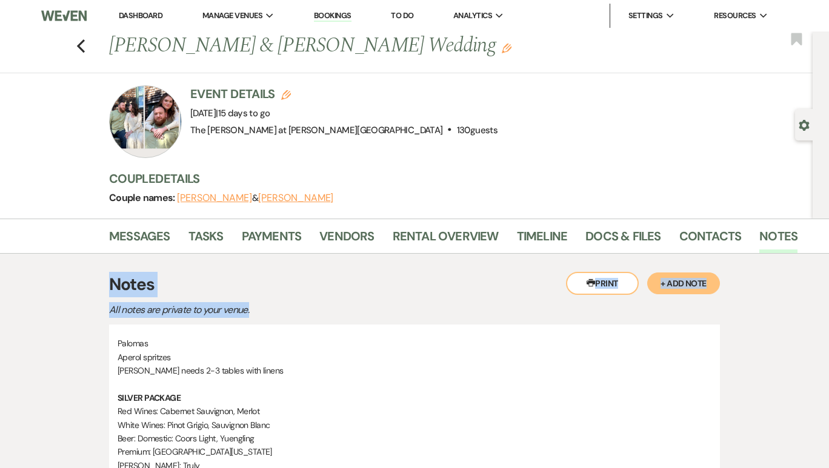
drag, startPoint x: 421, startPoint y: 265, endPoint x: 417, endPoint y: 307, distance: 42.0
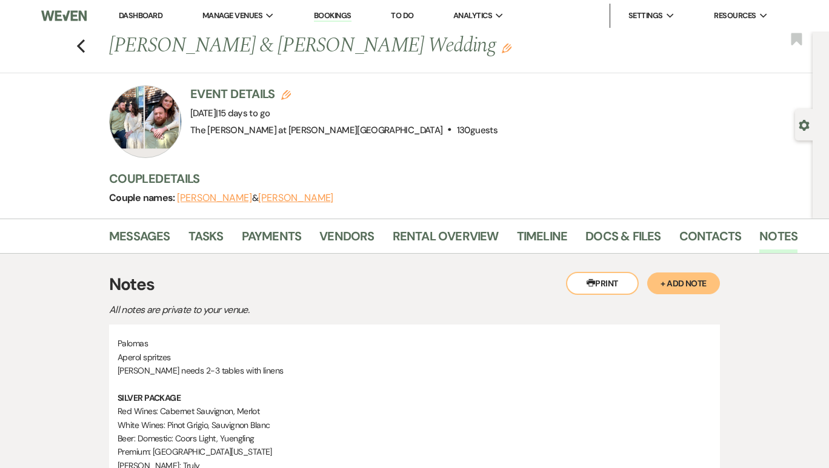
click at [432, 313] on p "All notes are private to your venue." at bounding box center [321, 310] width 424 height 16
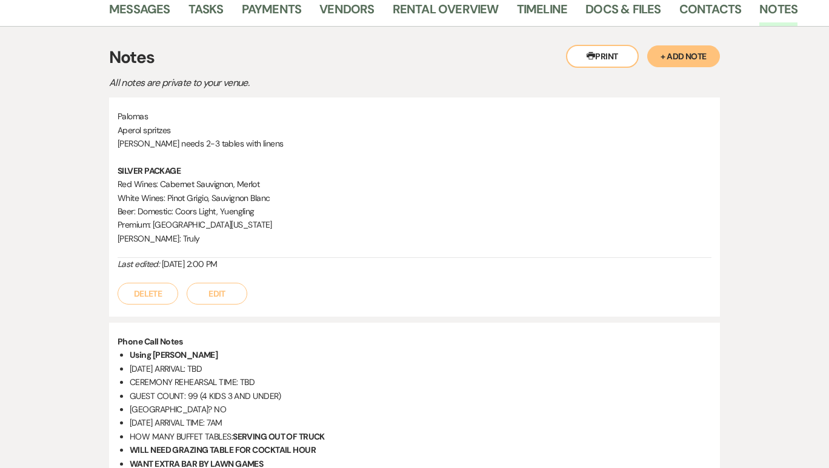
scroll to position [228, 0]
click at [216, 295] on button "Edit" at bounding box center [217, 293] width 61 height 22
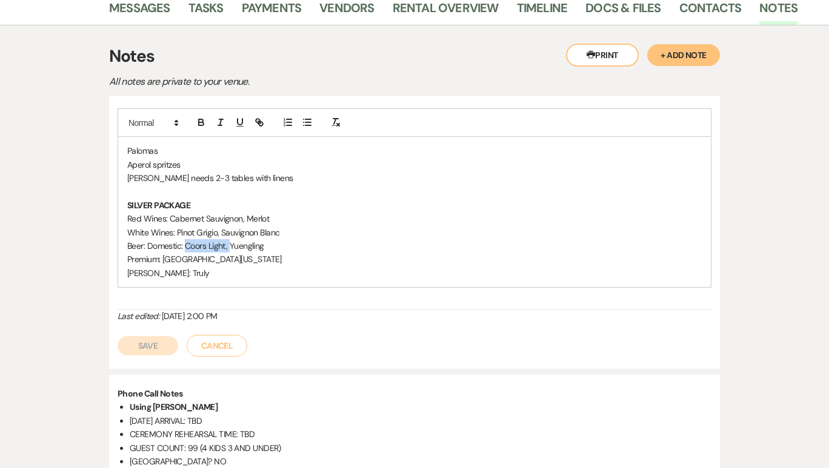
drag, startPoint x: 230, startPoint y: 245, endPoint x: 187, endPoint y: 241, distance: 43.8
click at [187, 241] on p "Beer: Domestic: Coors Light, Yuengling" at bounding box center [414, 245] width 574 height 13
click at [218, 258] on p "Premium: [GEOGRAPHIC_DATA][US_STATE]" at bounding box center [414, 259] width 574 height 13
click at [361, 234] on p "White Wines: Pinot Grigio, Sauvignon Blanc" at bounding box center [414, 232] width 574 height 13
drag, startPoint x: 155, startPoint y: 203, endPoint x: 124, endPoint y: 203, distance: 30.9
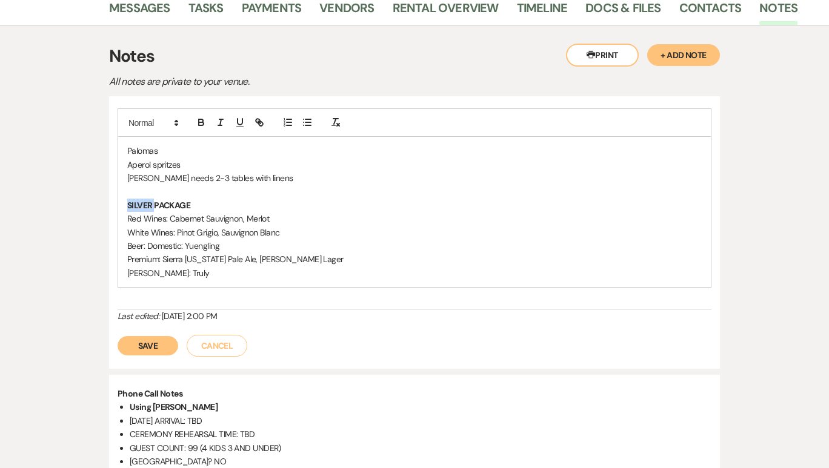
click at [124, 203] on div "Palomas Aperol spritzes Justin needs 2-3 tables with linens SILVER PACKAGE Red …" at bounding box center [414, 212] width 593 height 150
click at [141, 341] on button "Save" at bounding box center [148, 345] width 61 height 19
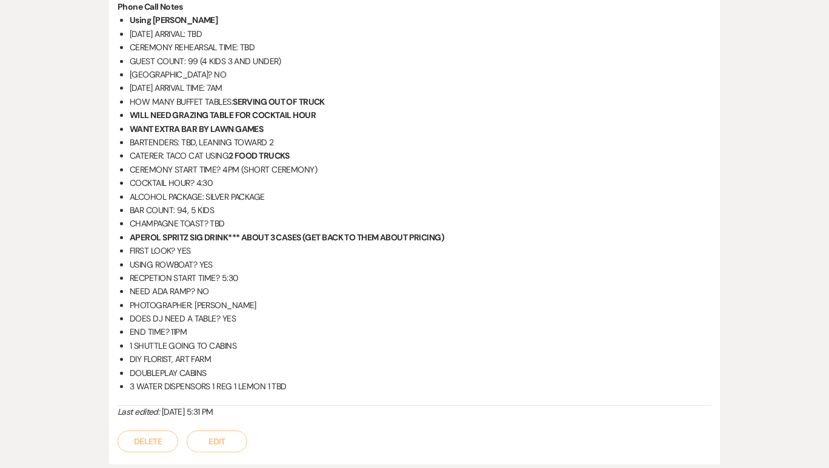
scroll to position [564, 0]
click at [227, 441] on button "Edit" at bounding box center [217, 441] width 61 height 22
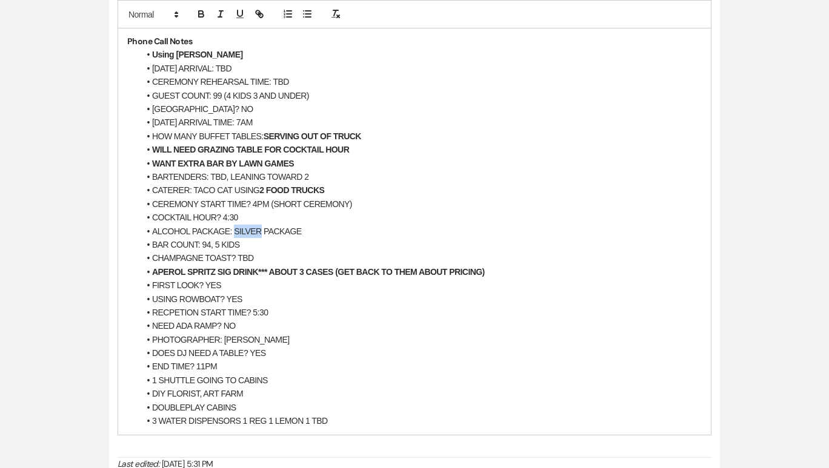
drag, startPoint x: 259, startPoint y: 230, endPoint x: 235, endPoint y: 228, distance: 23.8
click at [235, 228] on li "ALCOHOL PACKAGE: SILVER PACKAGE" at bounding box center [420, 231] width 562 height 13
click at [403, 325] on li "NEED ADA RAMP? NO" at bounding box center [420, 325] width 562 height 13
click at [550, 319] on li "NEED ADA RAMP? NO" at bounding box center [420, 325] width 562 height 13
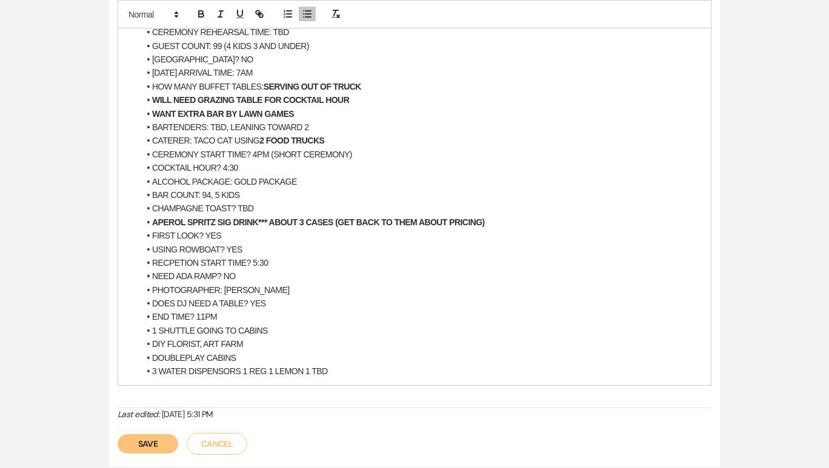
scroll to position [625, 0]
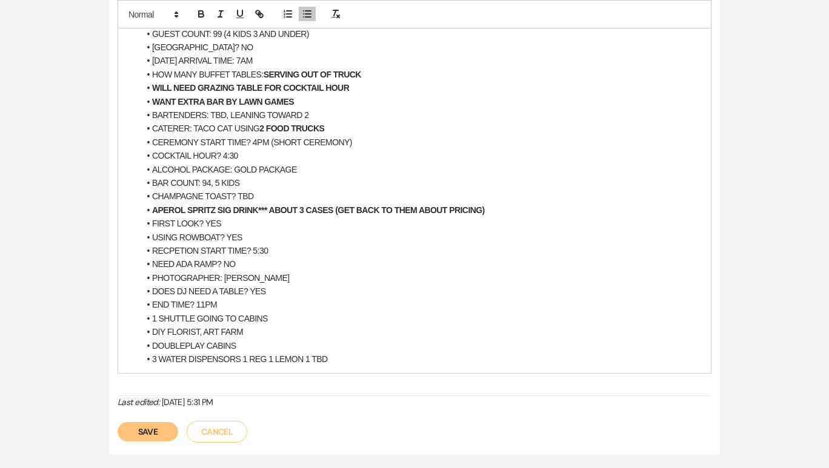
click at [156, 433] on button "Save" at bounding box center [148, 431] width 61 height 19
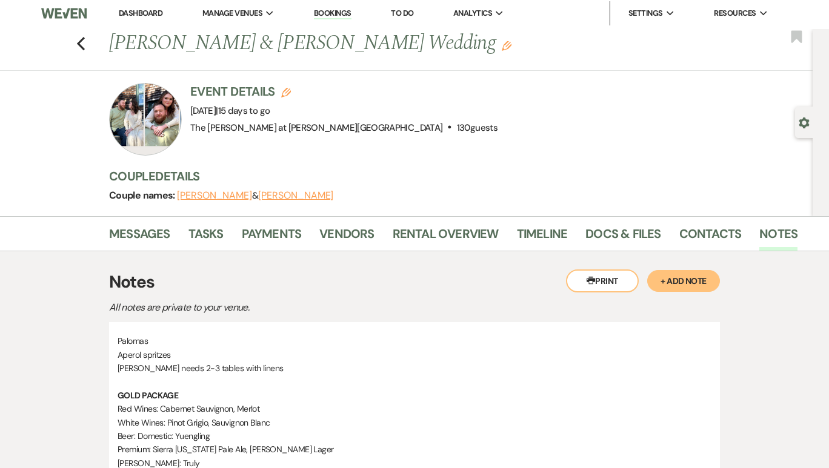
scroll to position [-1, 0]
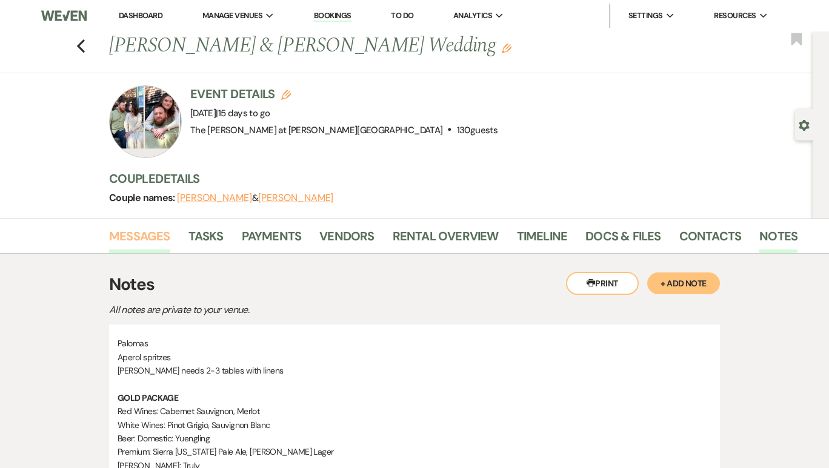
click at [113, 238] on link "Messages" at bounding box center [139, 240] width 61 height 27
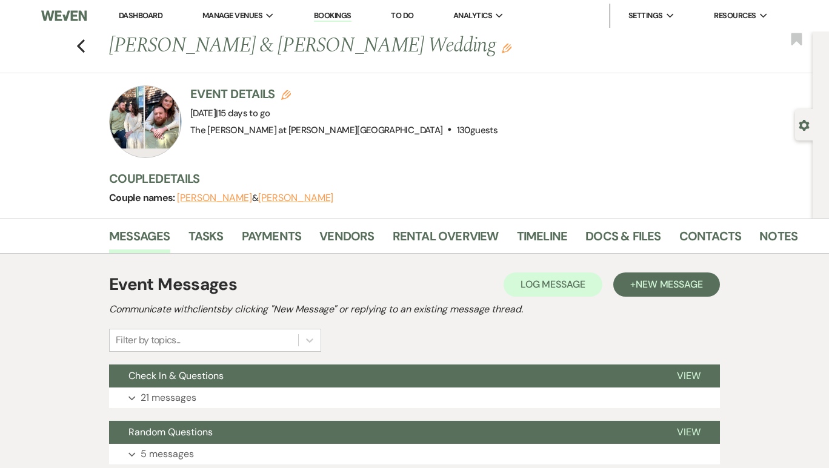
drag, startPoint x: 520, startPoint y: 354, endPoint x: 518, endPoint y: 363, distance: 8.7
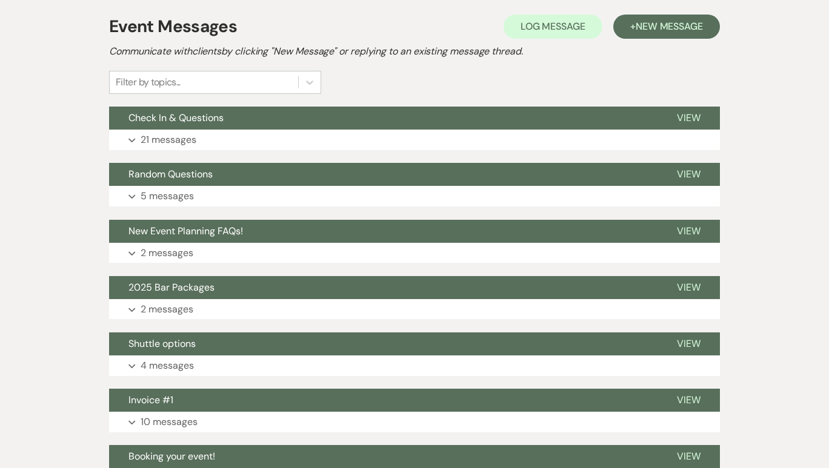
scroll to position [262, 0]
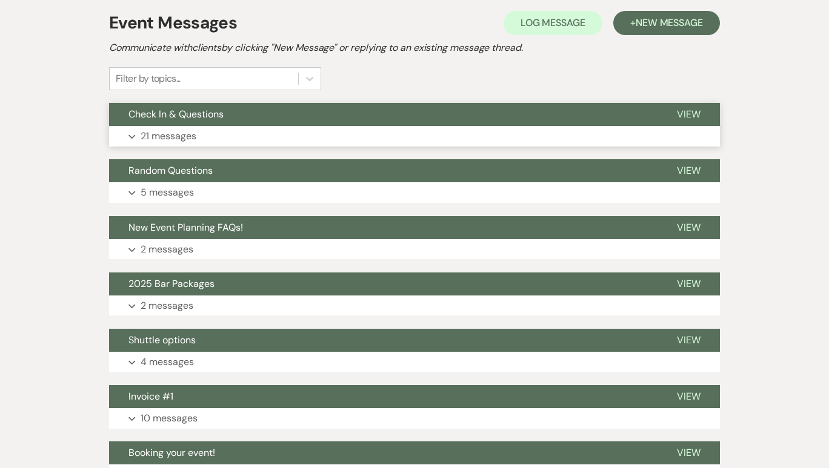
click at [165, 128] on p "21 messages" at bounding box center [169, 136] width 56 height 16
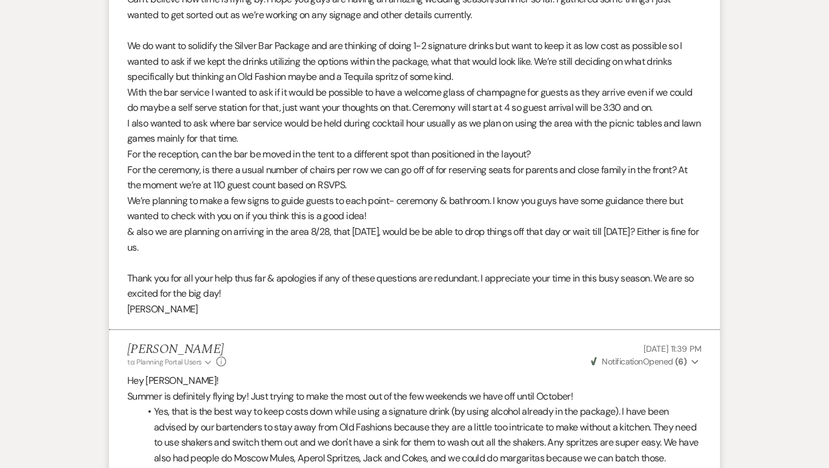
scroll to position [0, 0]
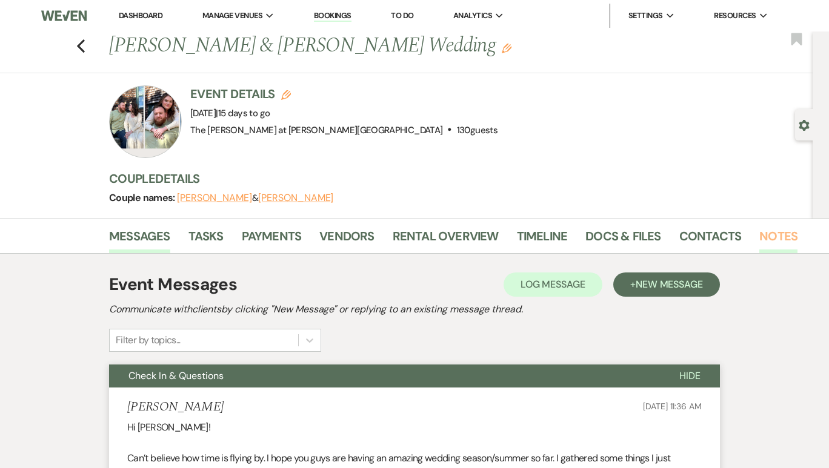
click at [766, 237] on link "Notes" at bounding box center [778, 240] width 38 height 27
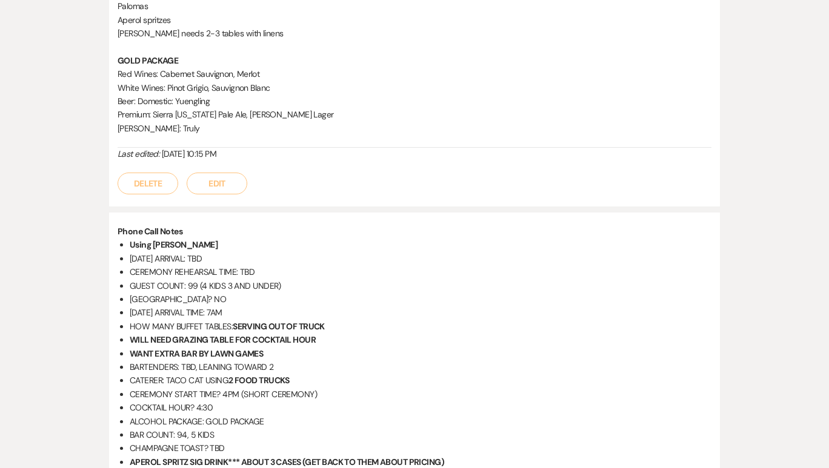
scroll to position [357, 0]
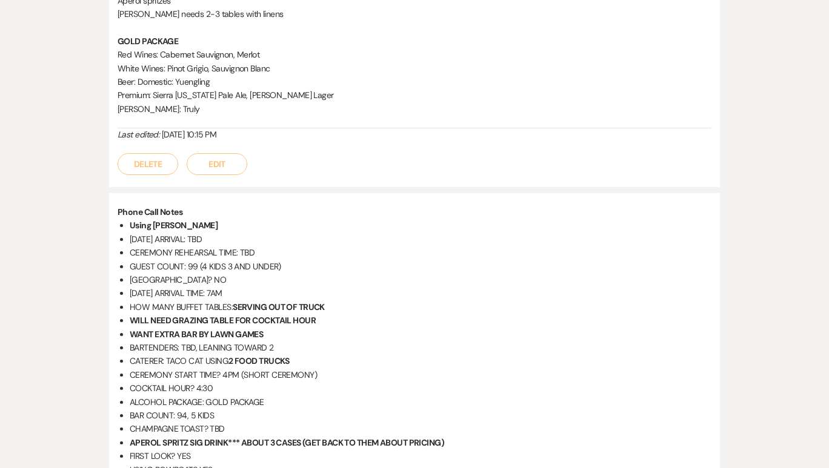
click at [216, 155] on button "Edit" at bounding box center [217, 164] width 61 height 22
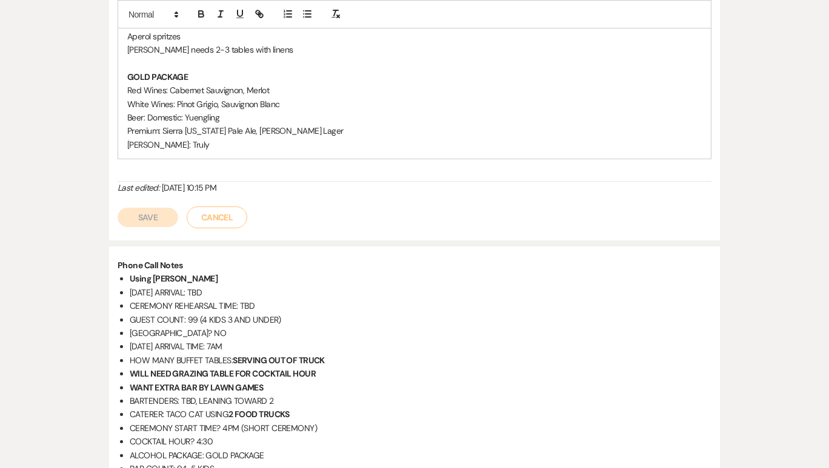
click at [202, 215] on button "Cancel" at bounding box center [217, 218] width 61 height 22
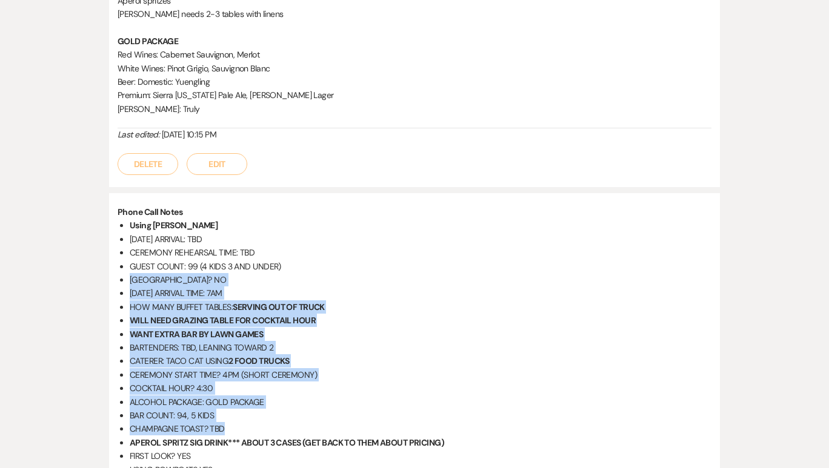
drag, startPoint x: 822, startPoint y: 266, endPoint x: 813, endPoint y: 417, distance: 151.8
click at [813, 417] on div "Messages Tasks Payments Vendors Rental Overview Timeline Docs & Files Contacts …" at bounding box center [414, 275] width 829 height 827
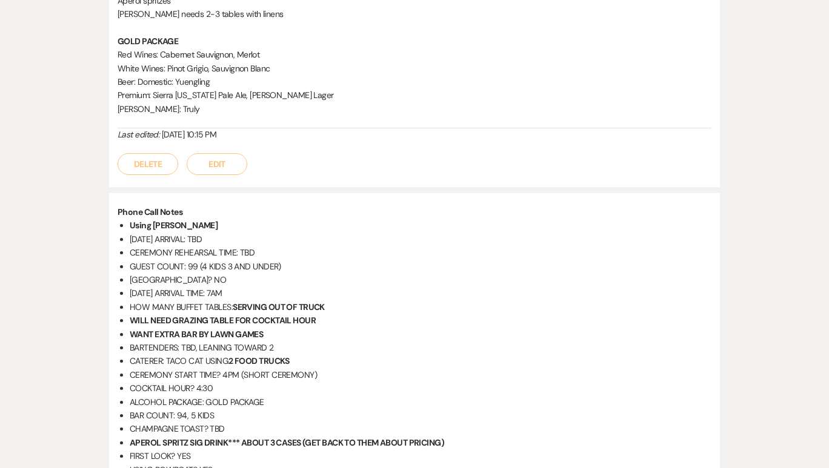
click at [819, 248] on div "Messages Tasks Payments Vendors Rental Overview Timeline Docs & Files Contacts …" at bounding box center [414, 275] width 829 height 827
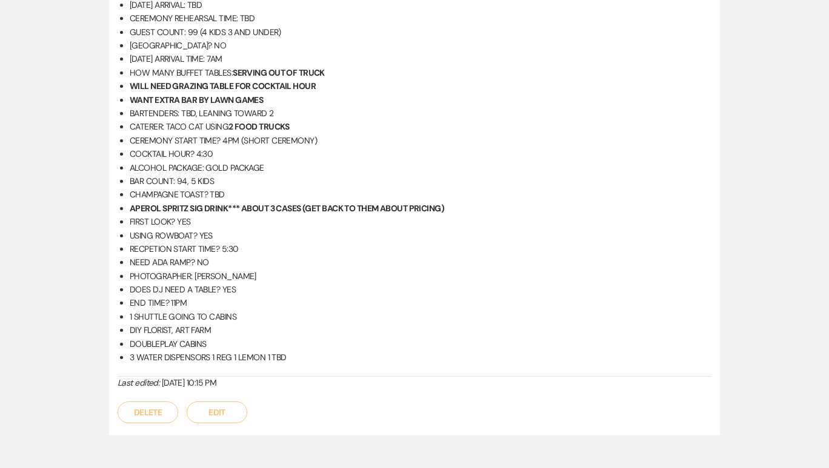
scroll to position [592, 0]
click at [223, 412] on button "Edit" at bounding box center [217, 412] width 61 height 22
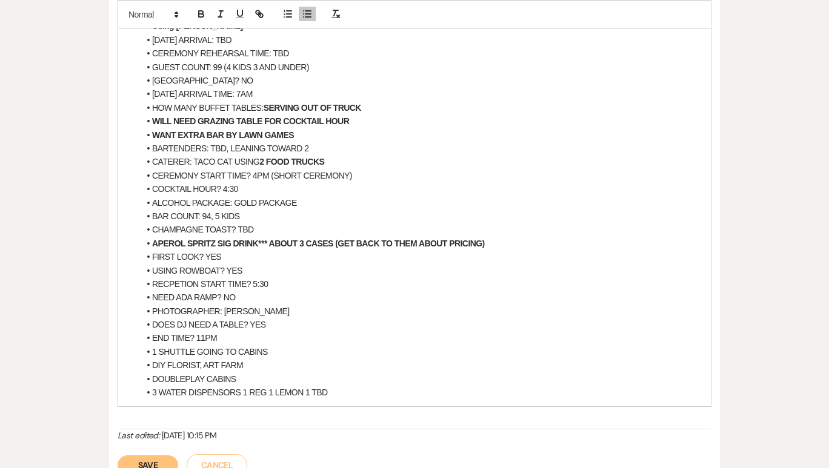
click at [359, 74] on li "[GEOGRAPHIC_DATA]? NO" at bounding box center [420, 80] width 562 height 13
click at [211, 66] on li "GUEST COUNT: 99 (4 KIDS 3 AND UNDER)" at bounding box center [420, 67] width 562 height 13
click at [158, 456] on button "Save" at bounding box center [148, 465] width 61 height 19
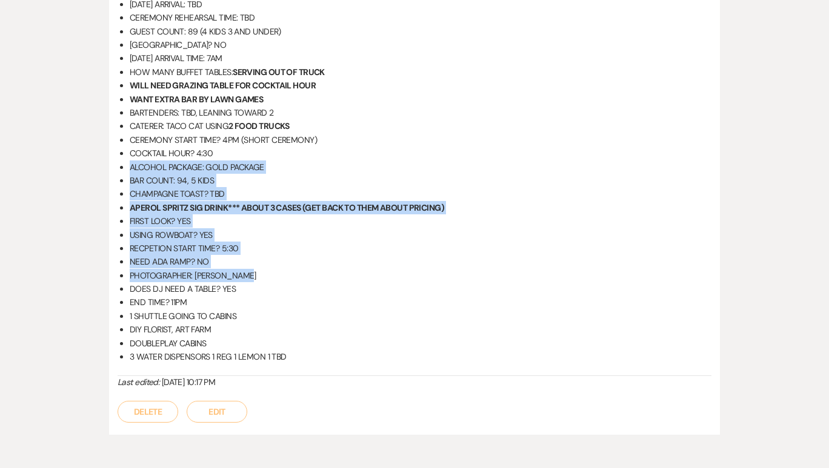
drag, startPoint x: 565, startPoint y: 272, endPoint x: 577, endPoint y: 155, distance: 118.2
click at [577, 155] on ul "Using Merritt FRIDAY ARRIVAL: TBD CEREMONY REHEARSAL TIME: TBD GUEST COUNT: 89 …" at bounding box center [421, 174] width 582 height 380
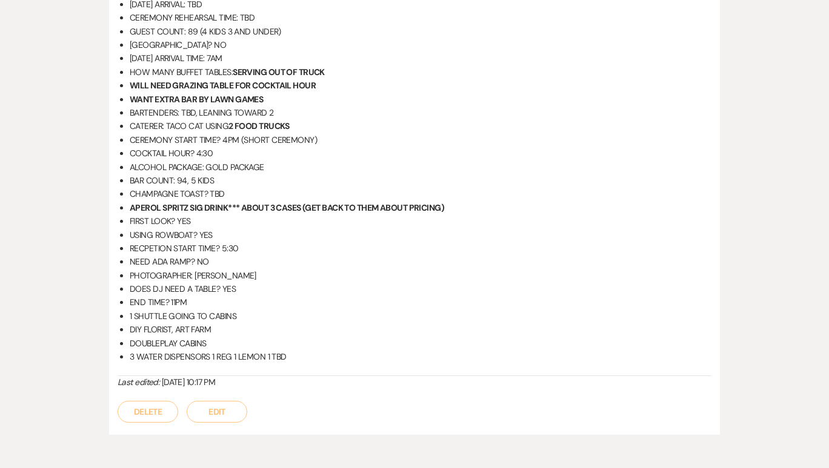
click at [750, 150] on div "Printer Print + Add Note Notes All notes are private to your venue. Palomas Ape…" at bounding box center [414, 58] width 691 height 792
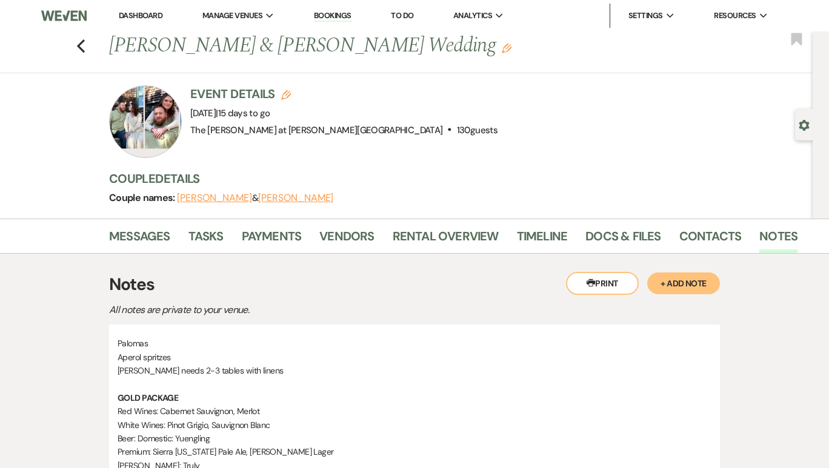
scroll to position [0, 0]
click at [117, 22] on li "Dashboard" at bounding box center [141, 16] width 56 height 24
click at [119, 16] on link "Dashboard" at bounding box center [141, 15] width 44 height 10
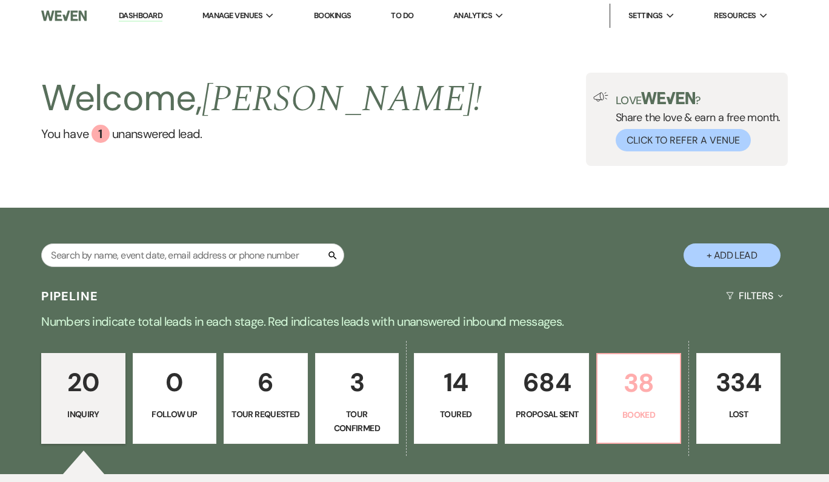
click at [610, 361] on link "38 Booked" at bounding box center [638, 398] width 85 height 91
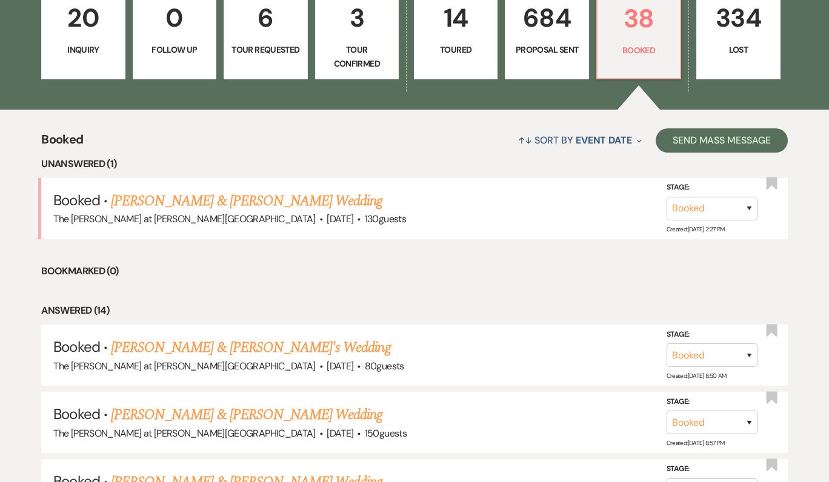
scroll to position [373, 0]
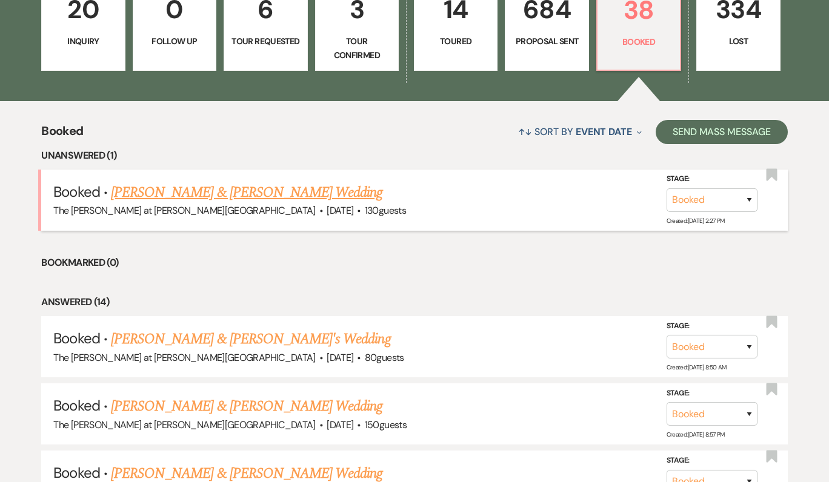
click at [330, 204] on div "The [PERSON_NAME] at [PERSON_NAME][GEOGRAPHIC_DATA] · [DATE] · 130 guests" at bounding box center [414, 211] width 722 height 16
click at [320, 196] on link "[PERSON_NAME] & [PERSON_NAME] Wedding" at bounding box center [246, 193] width 271 height 22
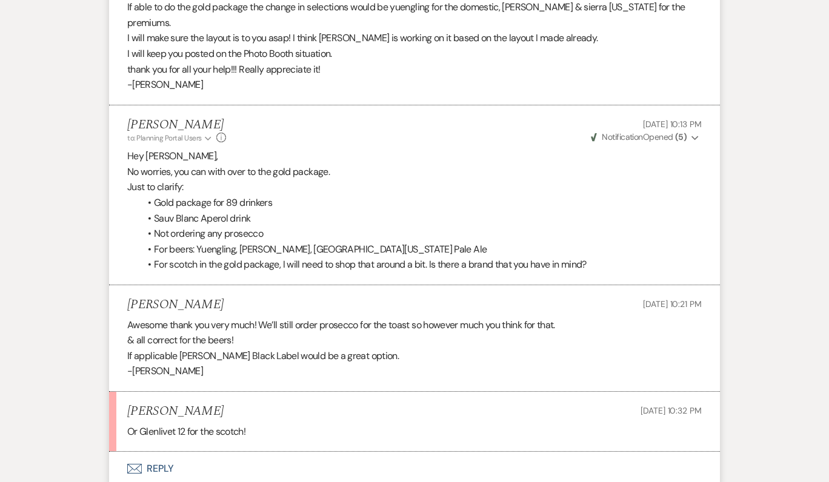
scroll to position [4323, 0]
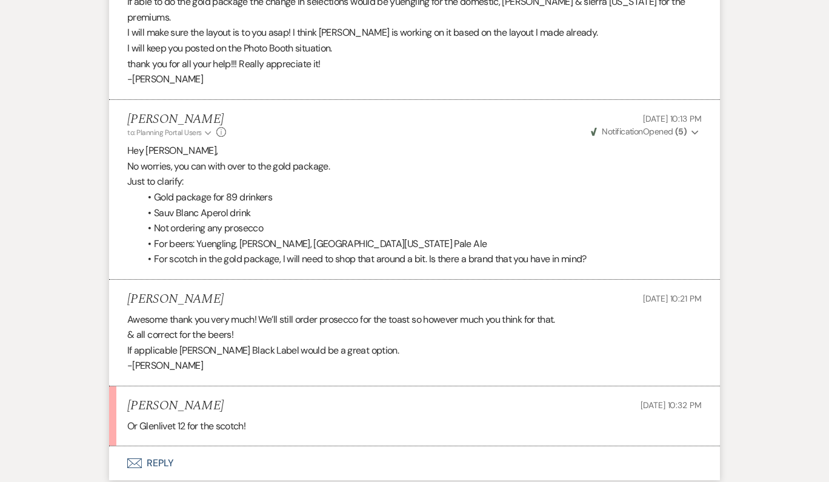
click at [161, 447] on button "Envelope Reply" at bounding box center [414, 464] width 611 height 34
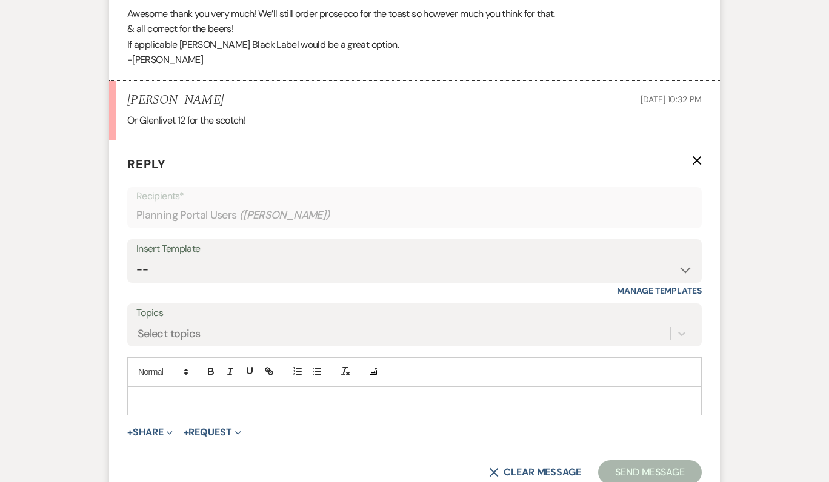
click at [171, 394] on p at bounding box center [414, 400] width 555 height 13
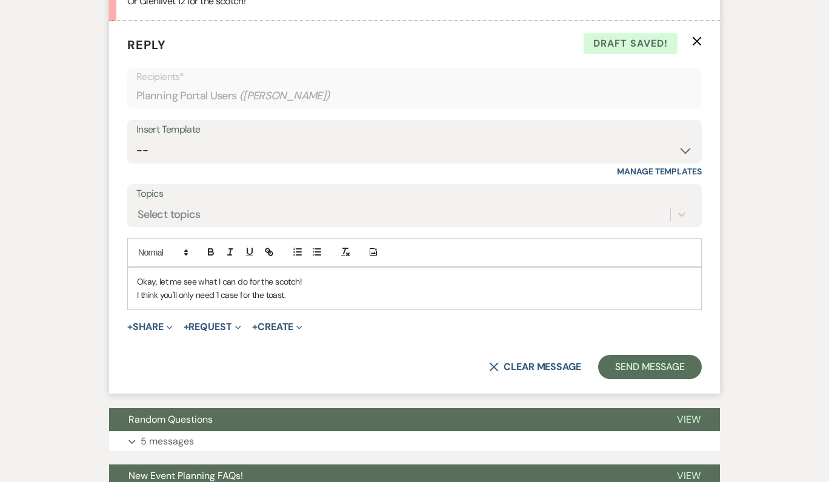
scroll to position [4753, 0]
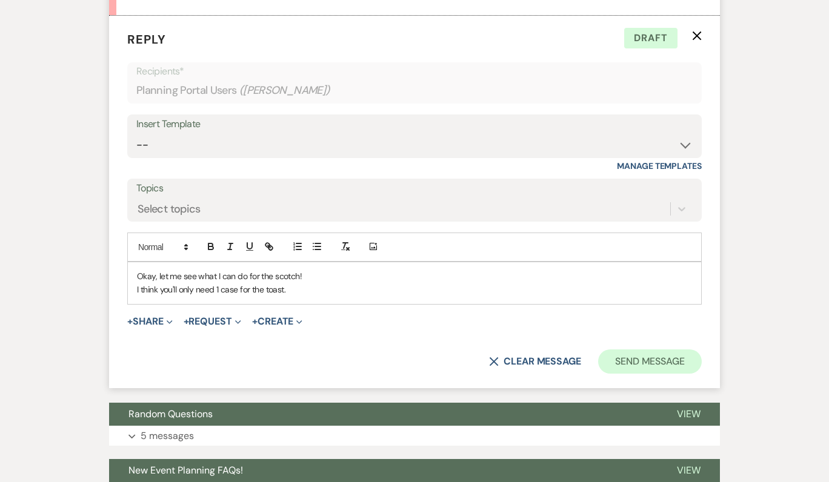
click at [639, 350] on button "Send Message" at bounding box center [650, 362] width 104 height 24
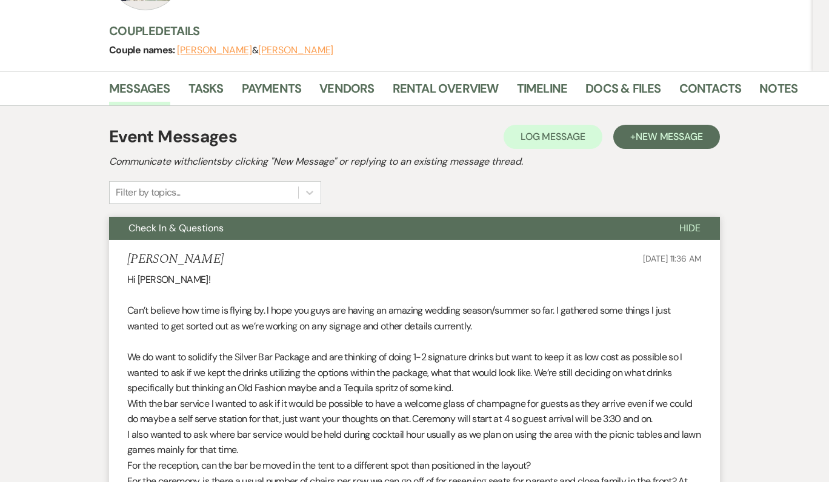
scroll to position [76, 0]
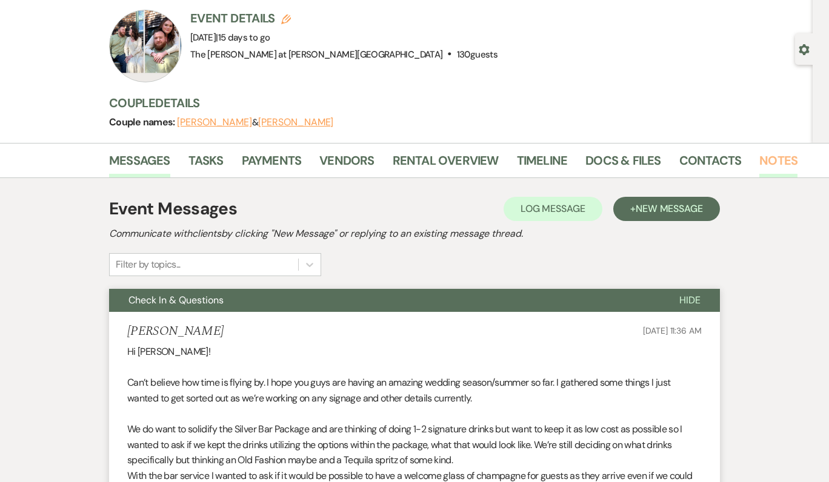
click at [769, 169] on link "Notes" at bounding box center [778, 164] width 38 height 27
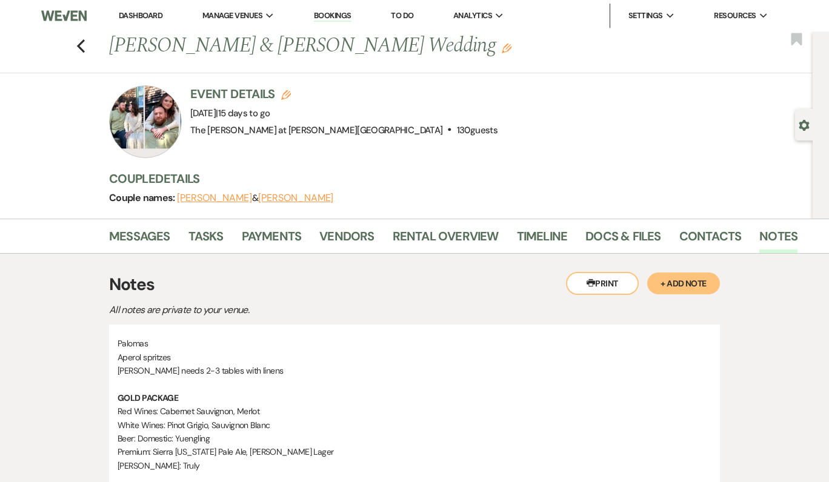
click at [485, 272] on h3 "Notes" at bounding box center [414, 284] width 611 height 25
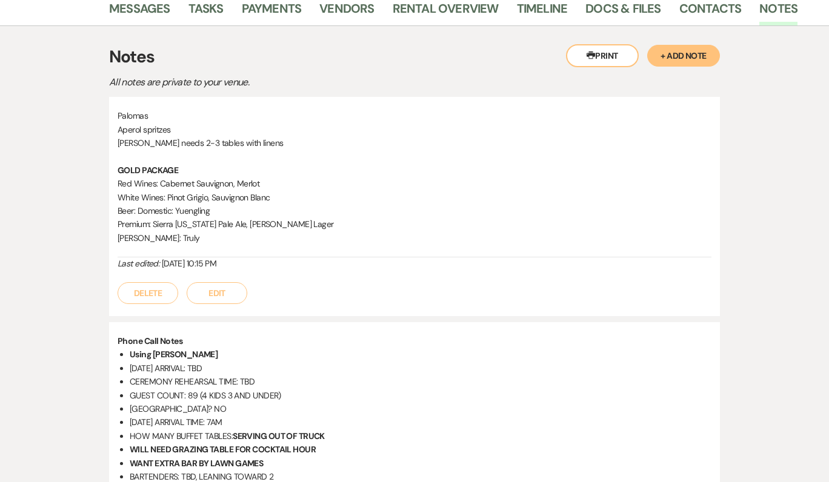
scroll to position [235, 0]
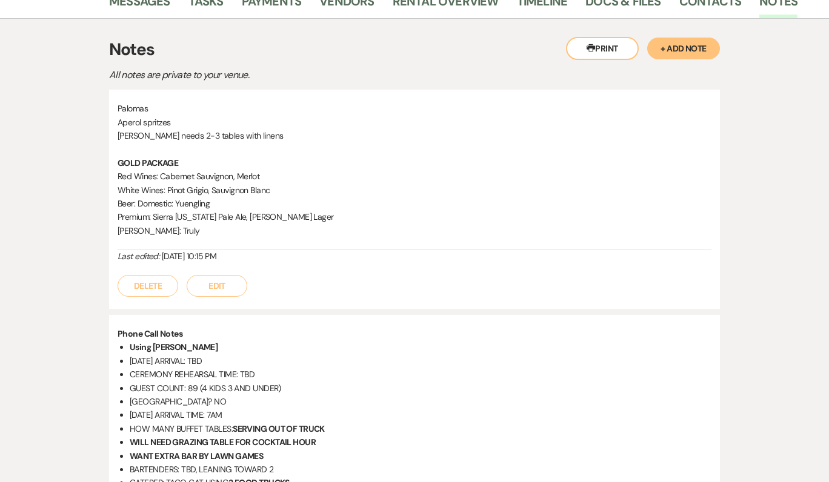
click at [208, 283] on button "Edit" at bounding box center [217, 286] width 61 height 22
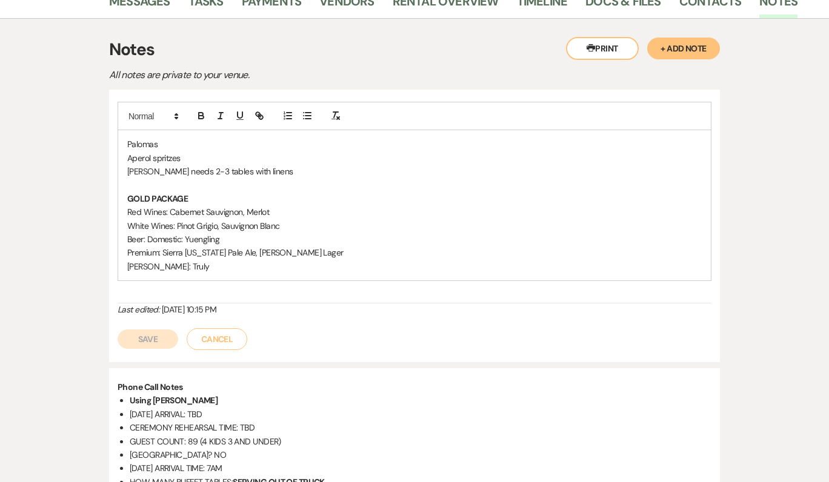
click at [195, 266] on p "[PERSON_NAME]: Truly" at bounding box center [414, 266] width 574 height 13
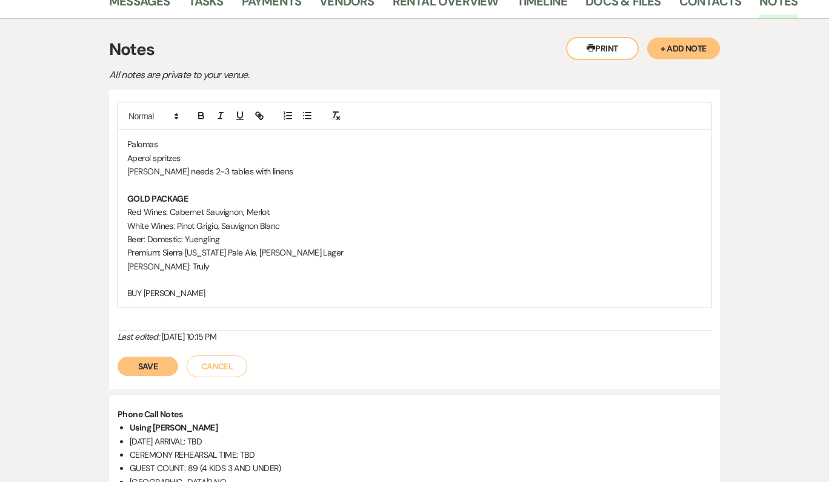
drag, startPoint x: 129, startPoint y: 290, endPoint x: 259, endPoint y: 290, distance: 130.3
click at [259, 290] on p "BUY [PERSON_NAME]" at bounding box center [414, 293] width 574 height 13
click at [198, 122] on span at bounding box center [230, 116] width 78 height 18
drag, startPoint x: 241, startPoint y: 293, endPoint x: 107, endPoint y: 287, distance: 133.4
click at [107, 287] on div "Printer Print + Add Note Notes All notes are private to your venue. [PERSON_NAM…" at bounding box center [414, 455] width 691 height 873
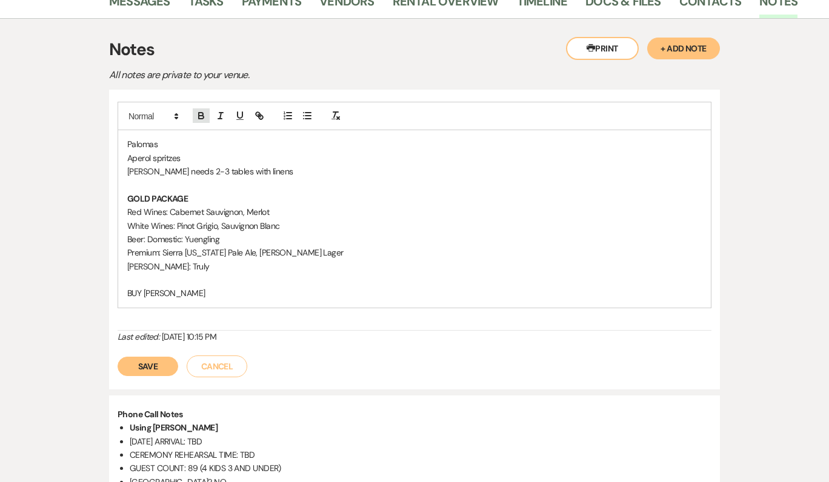
click at [205, 113] on icon "button" at bounding box center [201, 115] width 11 height 11
click at [276, 278] on p at bounding box center [414, 279] width 574 height 13
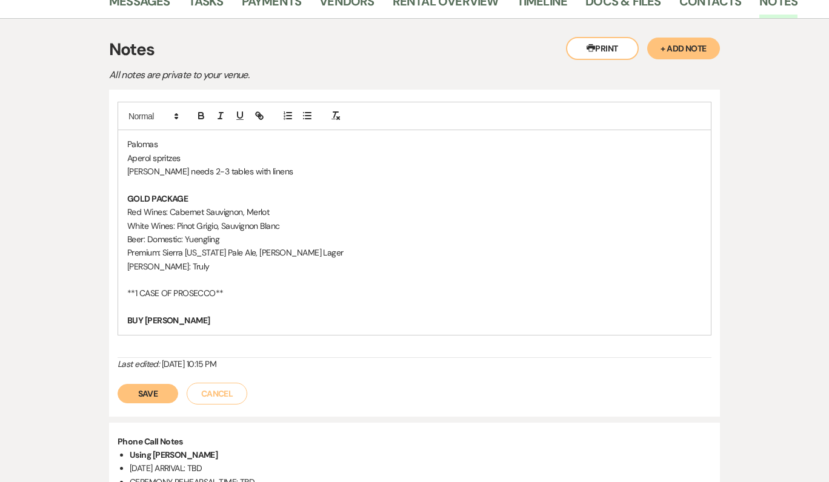
click at [154, 401] on div "Save Cancel" at bounding box center [415, 388] width 594 height 34
click at [154, 387] on button "Save" at bounding box center [148, 393] width 61 height 19
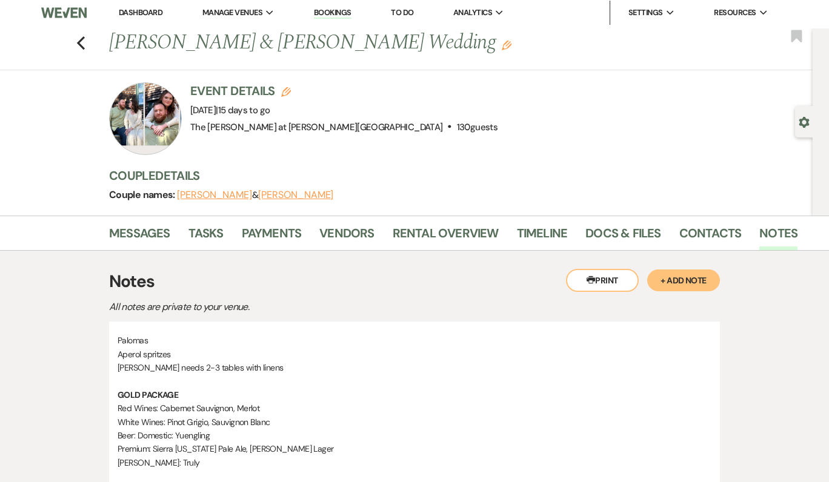
scroll to position [0, 0]
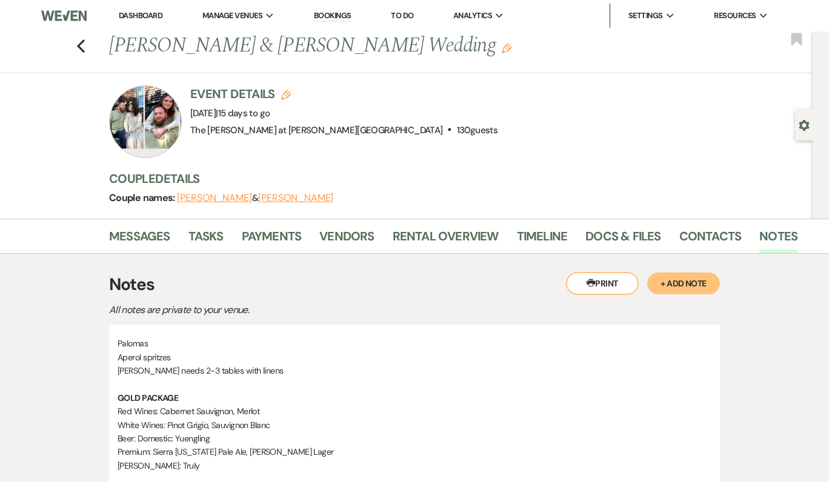
click at [142, 13] on link "Dashboard" at bounding box center [141, 15] width 44 height 10
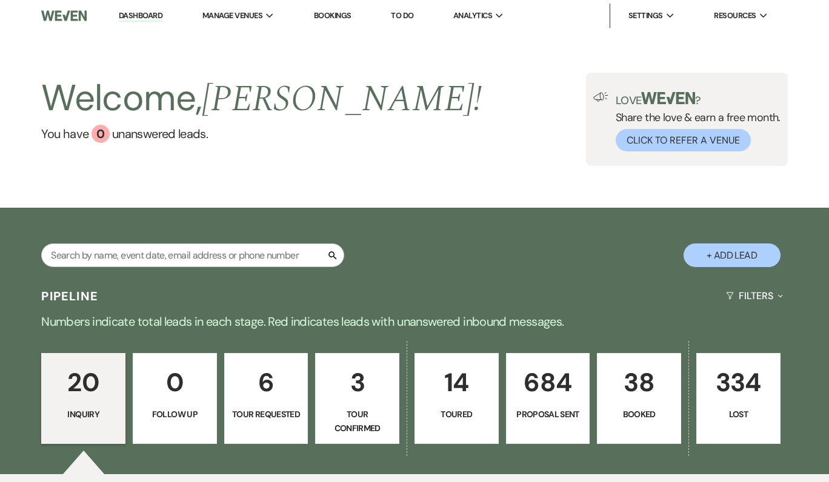
click at [338, 205] on div "Welcome, [PERSON_NAME] ! You have 0 unanswered lead s . Love ? Share the love &…" at bounding box center [414, 120] width 829 height 176
